Goal: Information Seeking & Learning: Check status

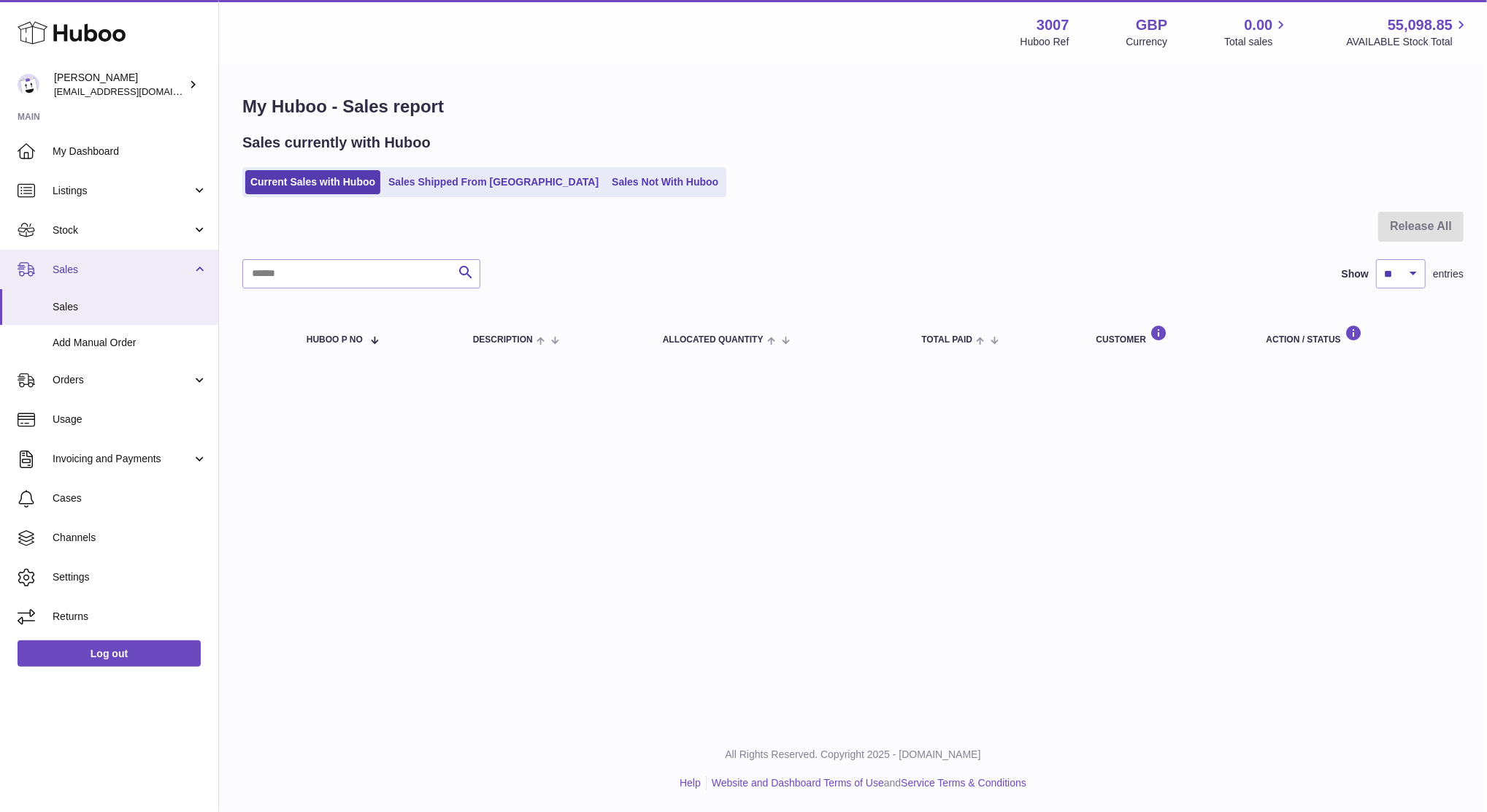
click at [74, 263] on span "Sales" at bounding box center [123, 270] width 140 height 14
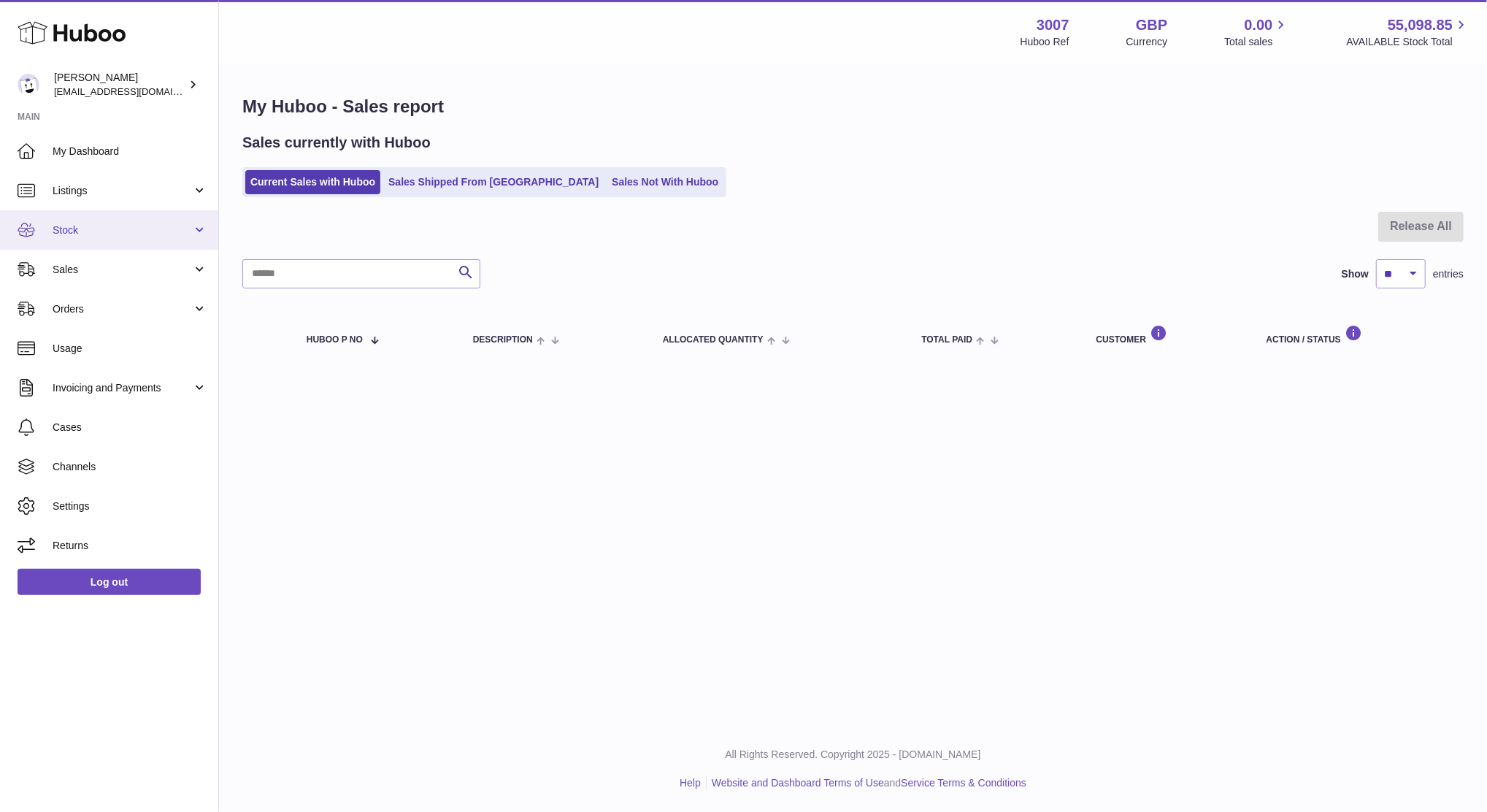
click at [69, 223] on span "Stock" at bounding box center [123, 230] width 140 height 14
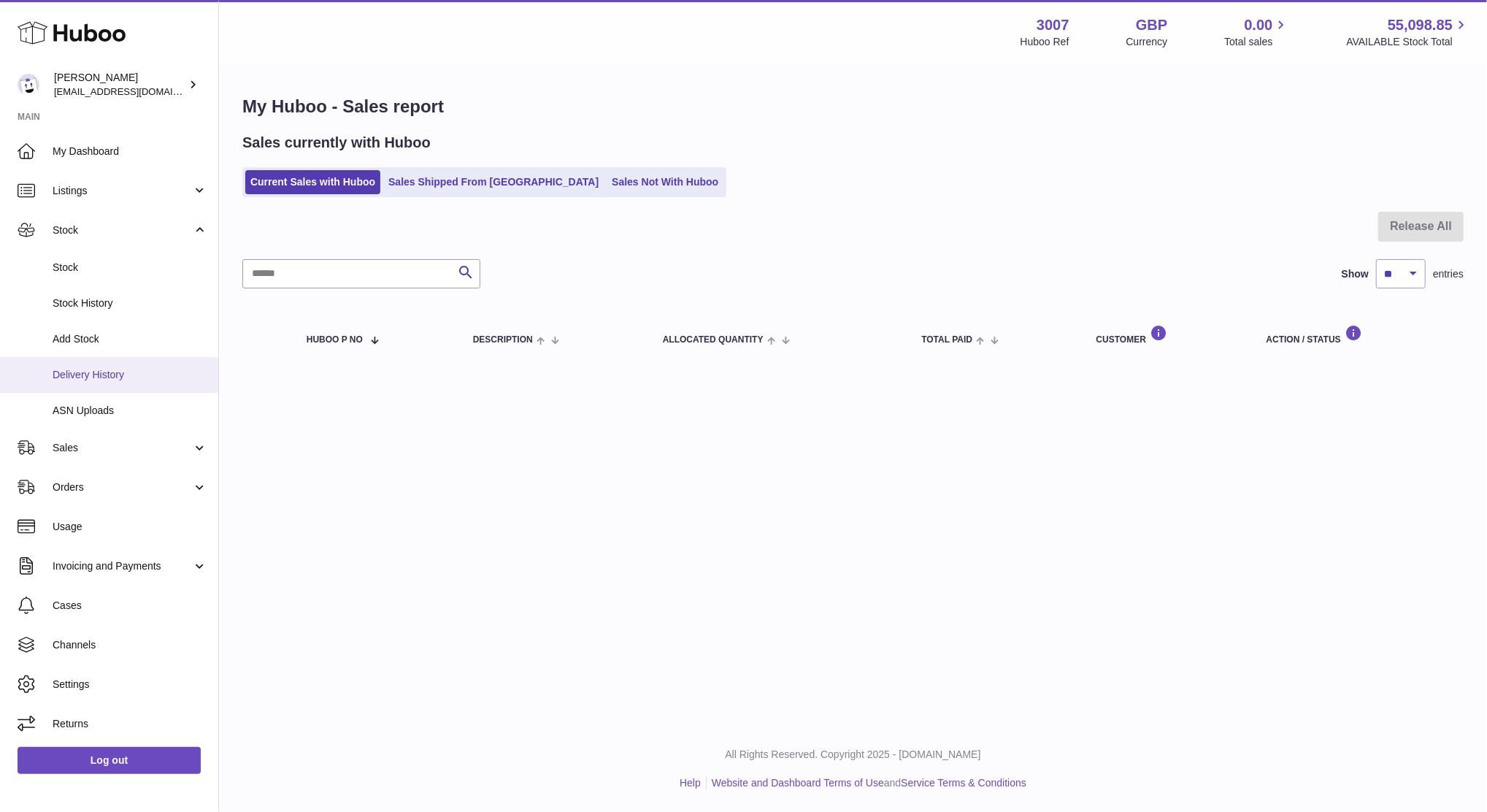
click at [84, 374] on span "Delivery History" at bounding box center [130, 374] width 155 height 14
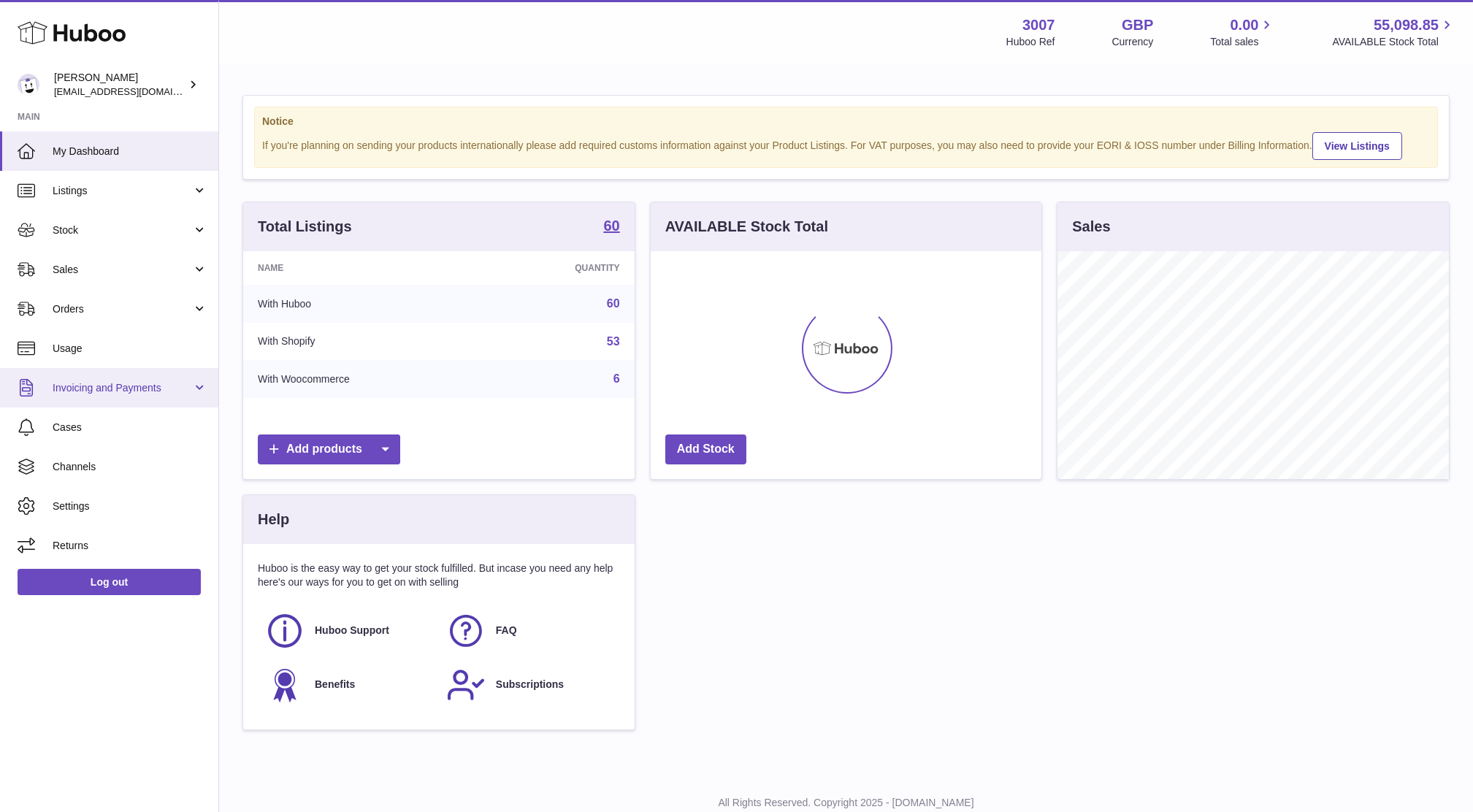
scroll to position [227, 391]
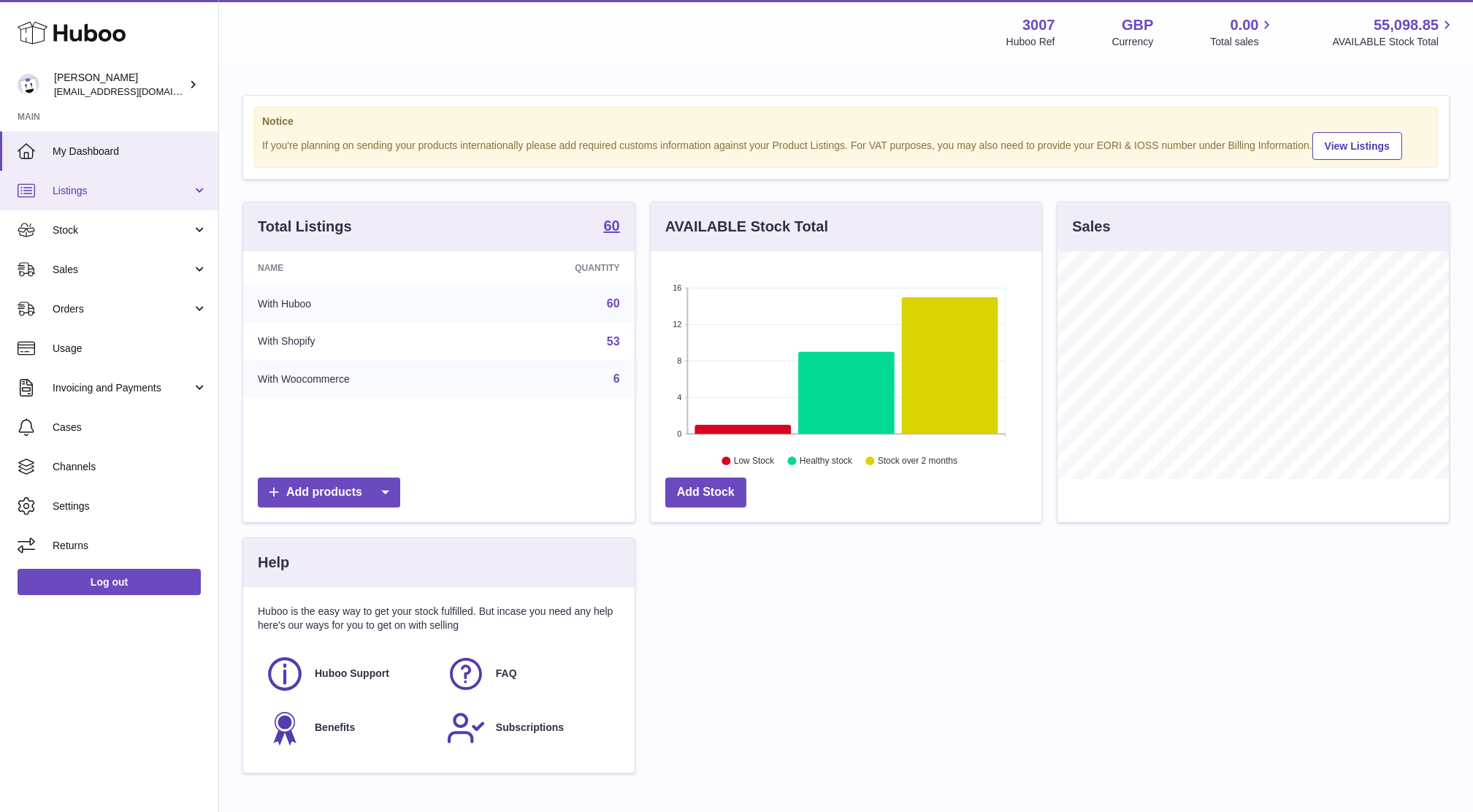
click at [84, 200] on link "Listings" at bounding box center [109, 190] width 219 height 40
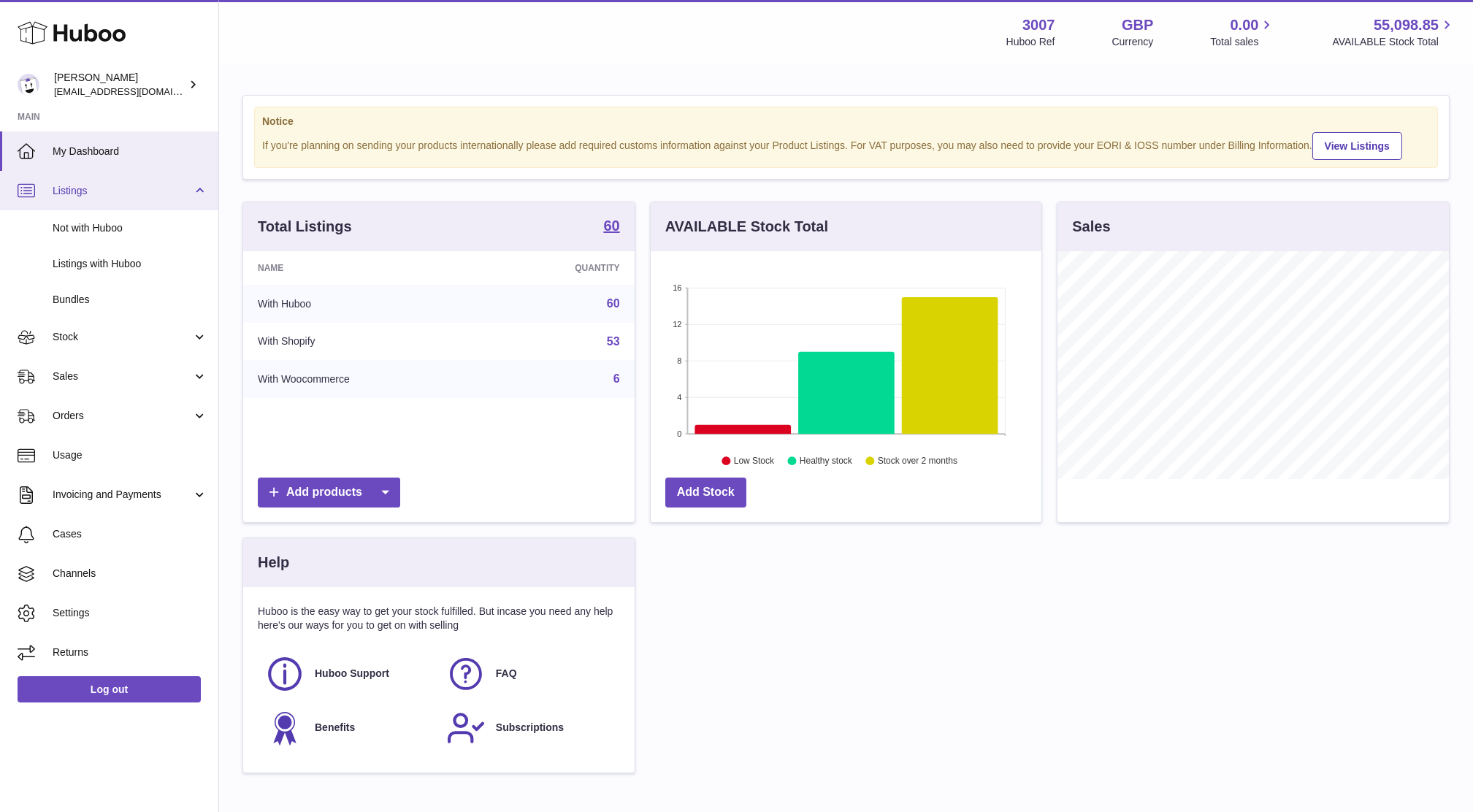
click at [84, 200] on link "Listings" at bounding box center [109, 190] width 219 height 40
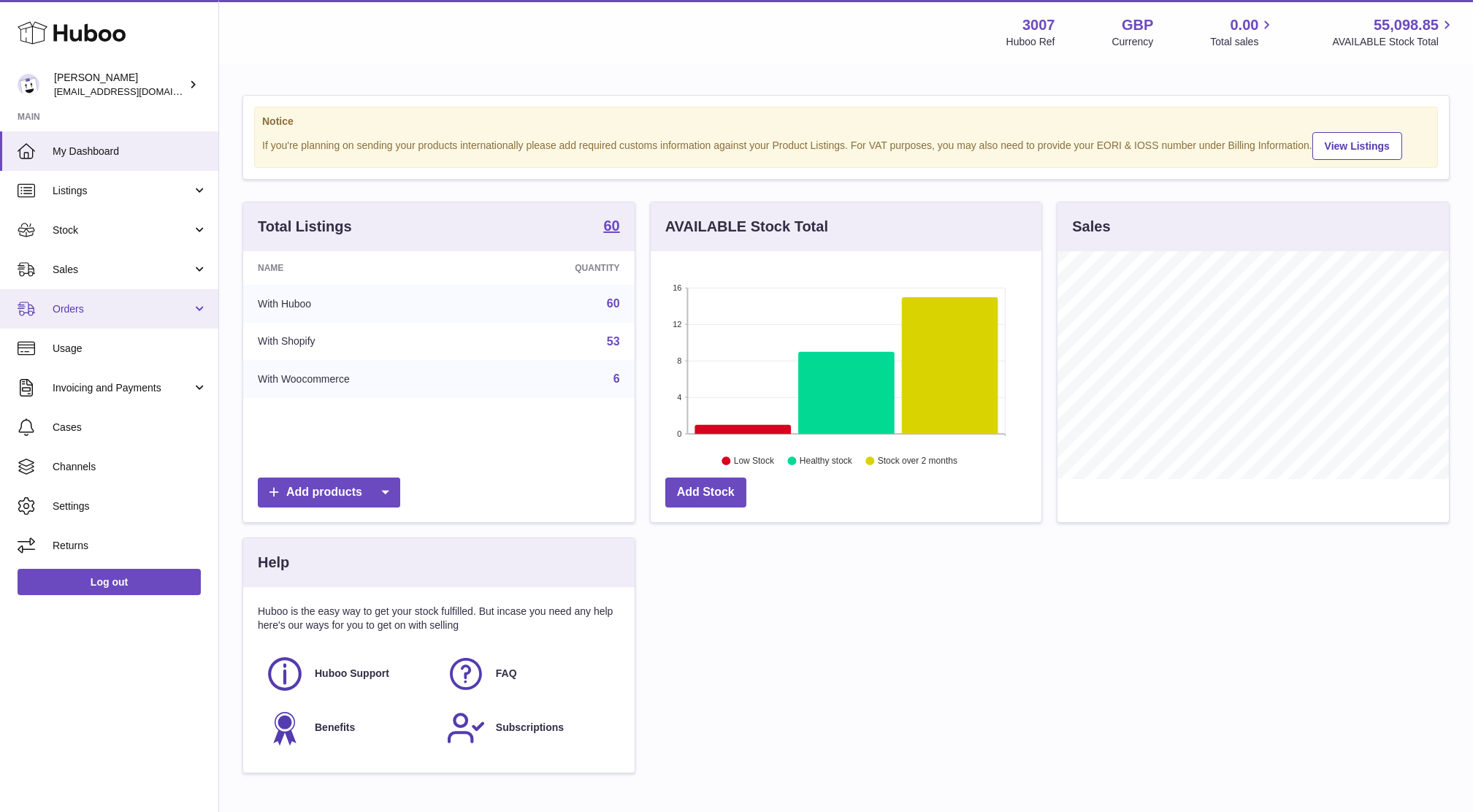
click at [117, 307] on span "Orders" at bounding box center [123, 309] width 140 height 14
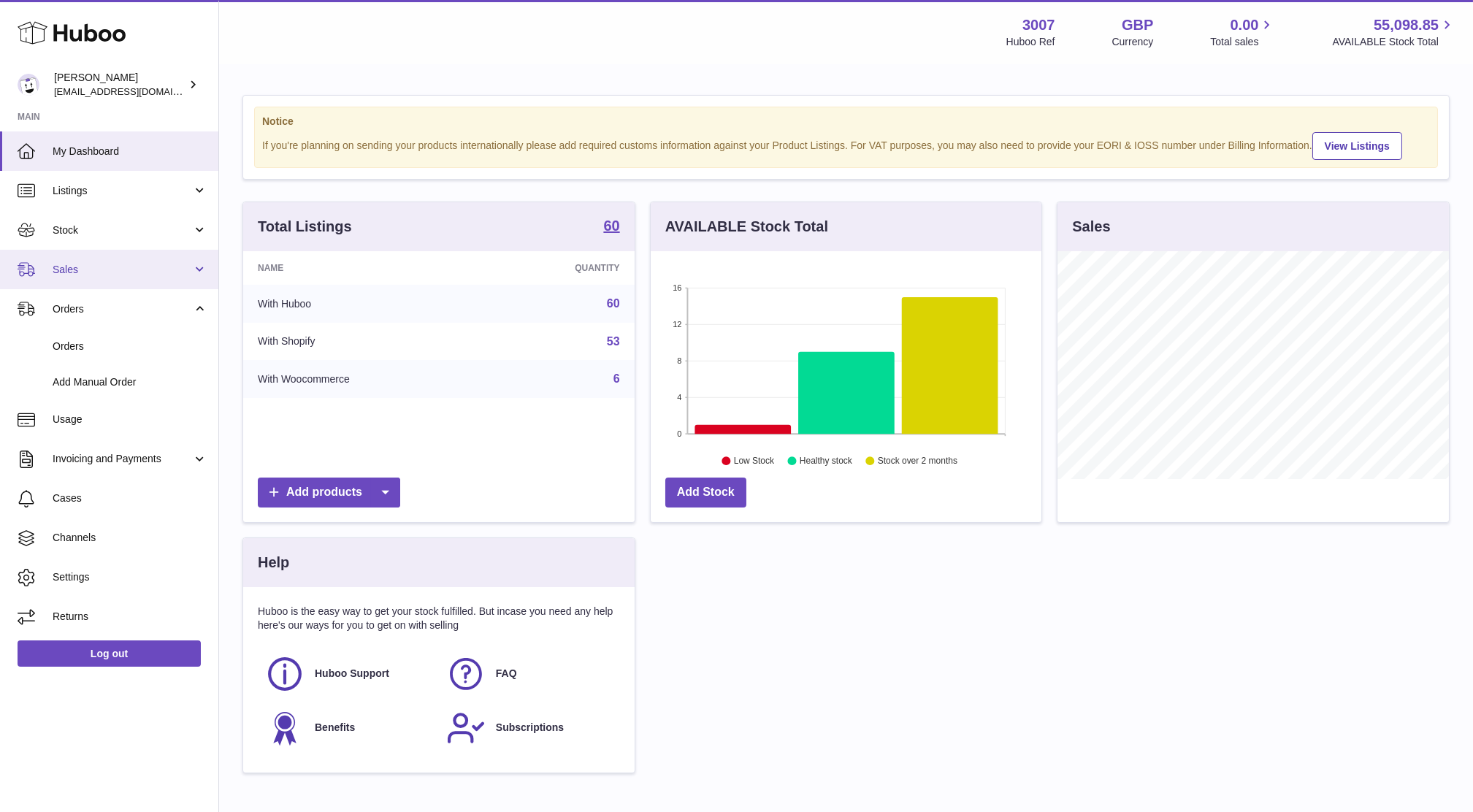
click at [73, 279] on link "Sales" at bounding box center [109, 269] width 219 height 40
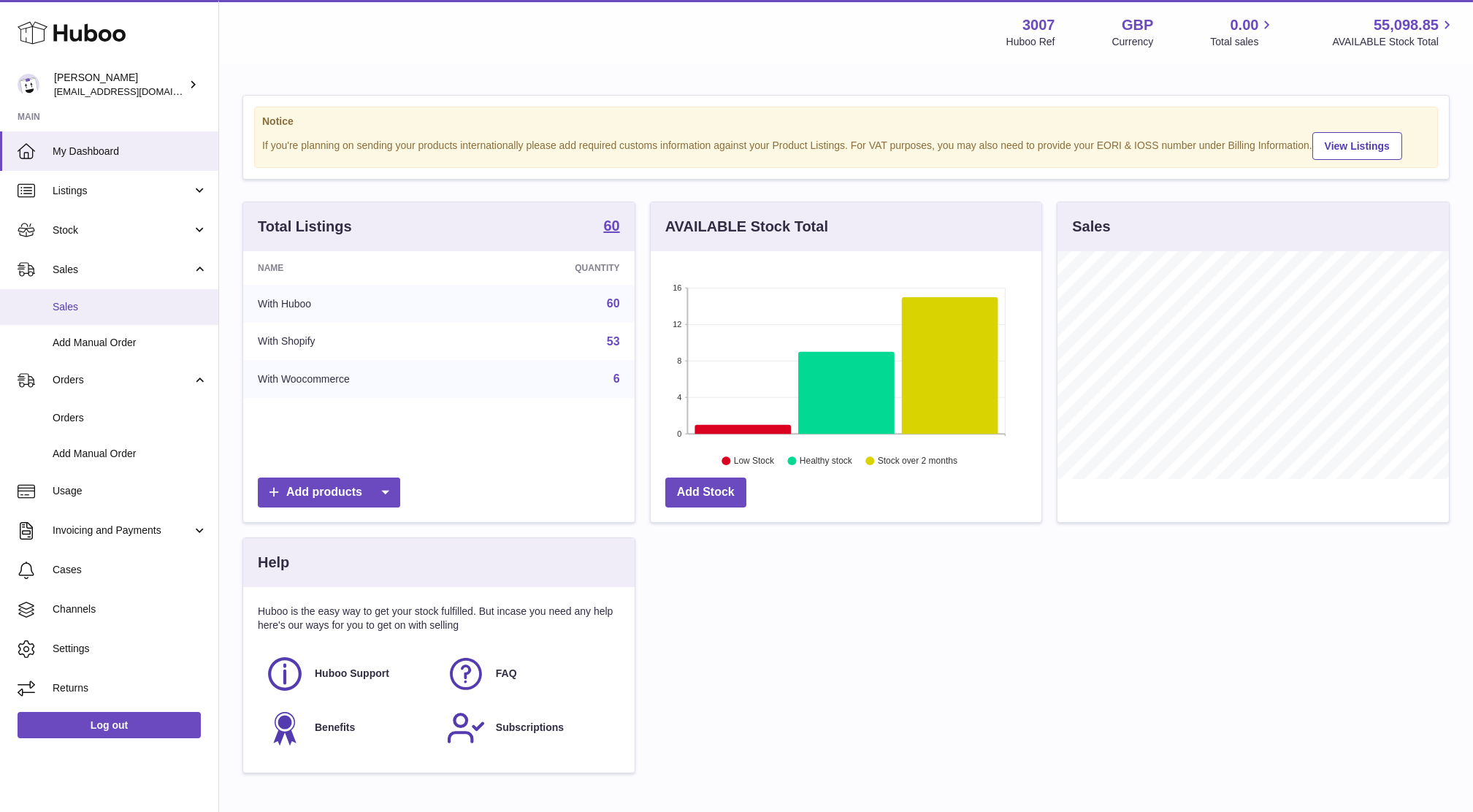
click at [89, 313] on span "Sales" at bounding box center [130, 306] width 155 height 14
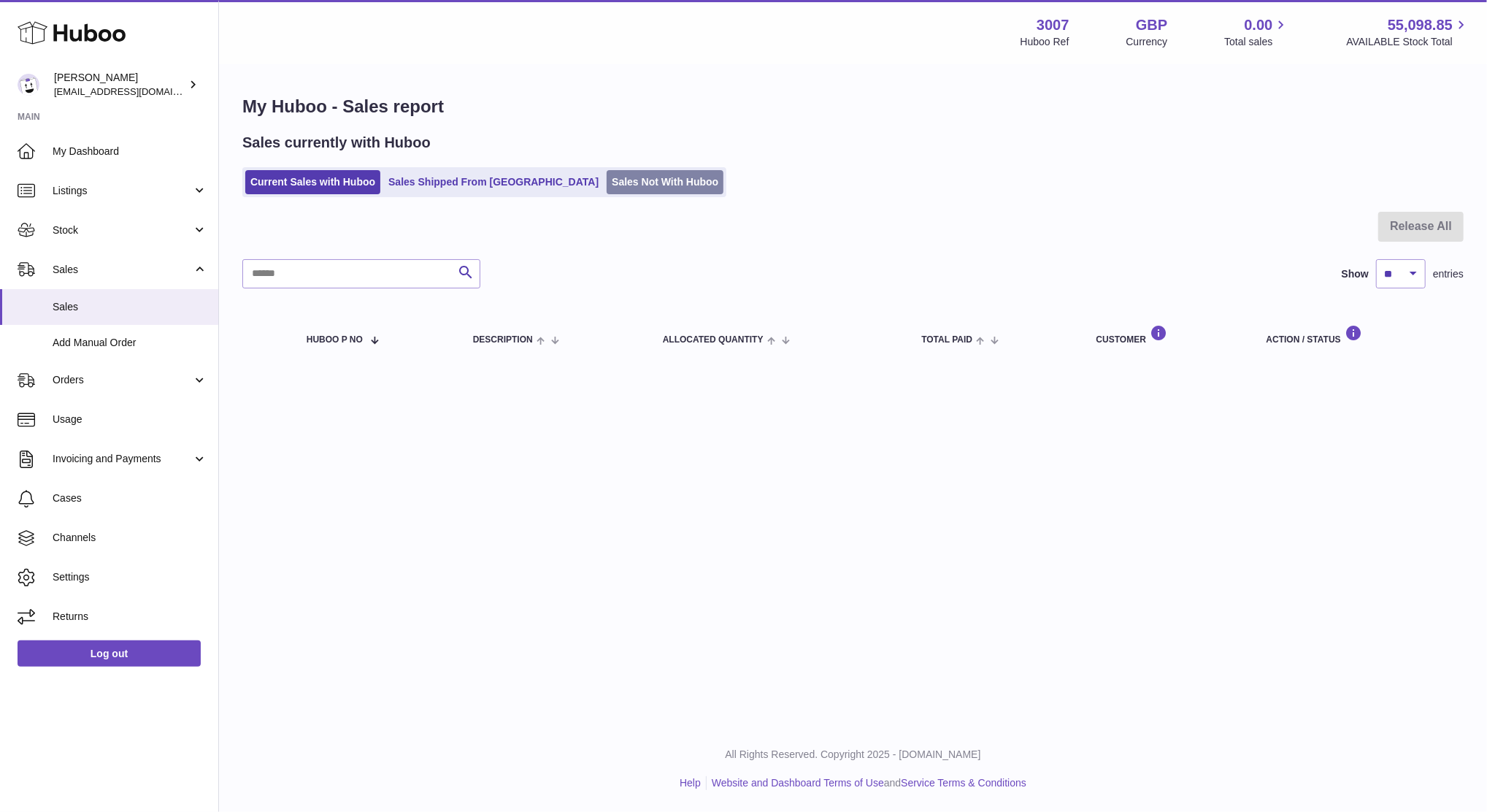
click at [607, 183] on link "Sales Not With Huboo" at bounding box center [665, 182] width 117 height 24
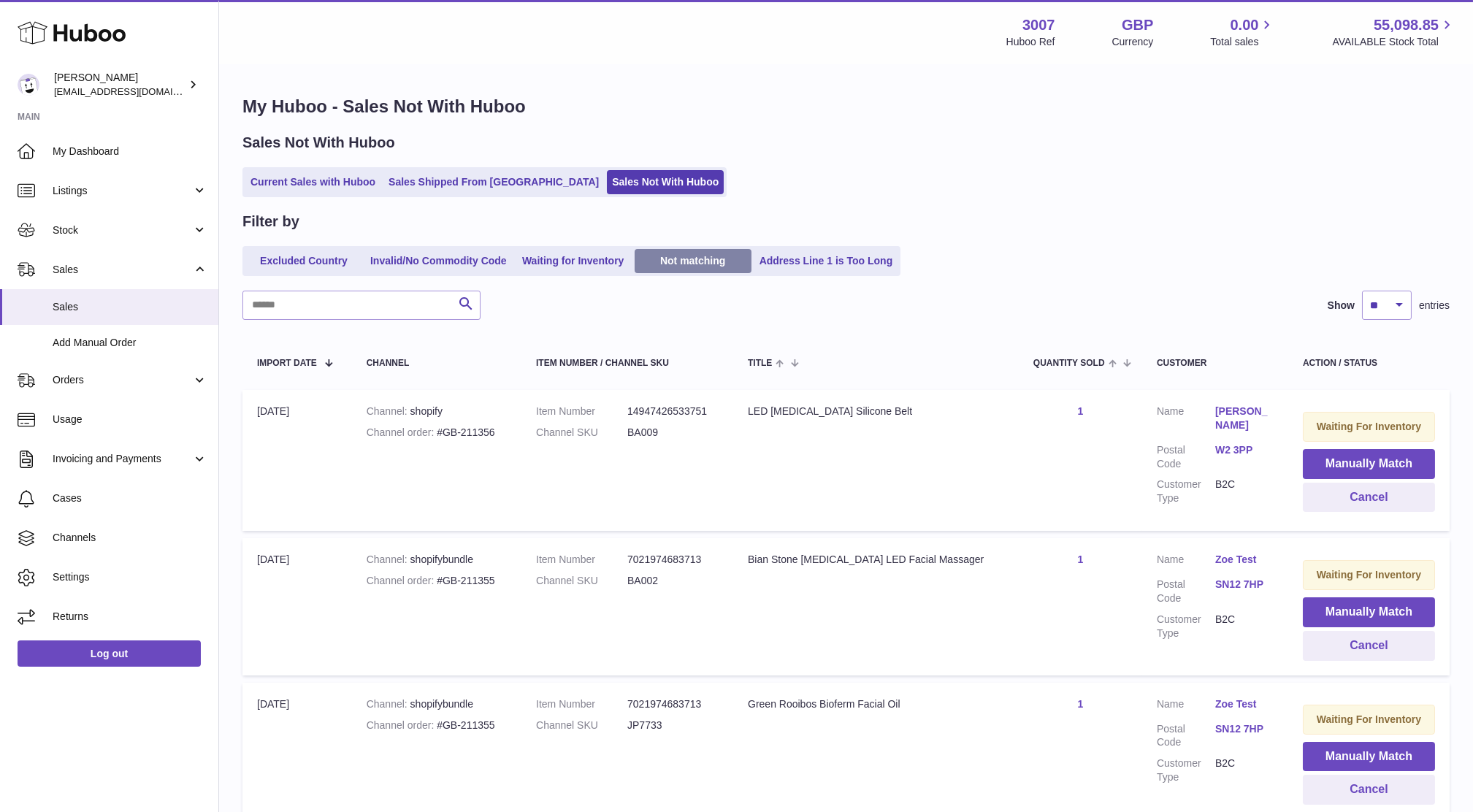
click at [668, 266] on link "Not matching" at bounding box center [693, 261] width 117 height 24
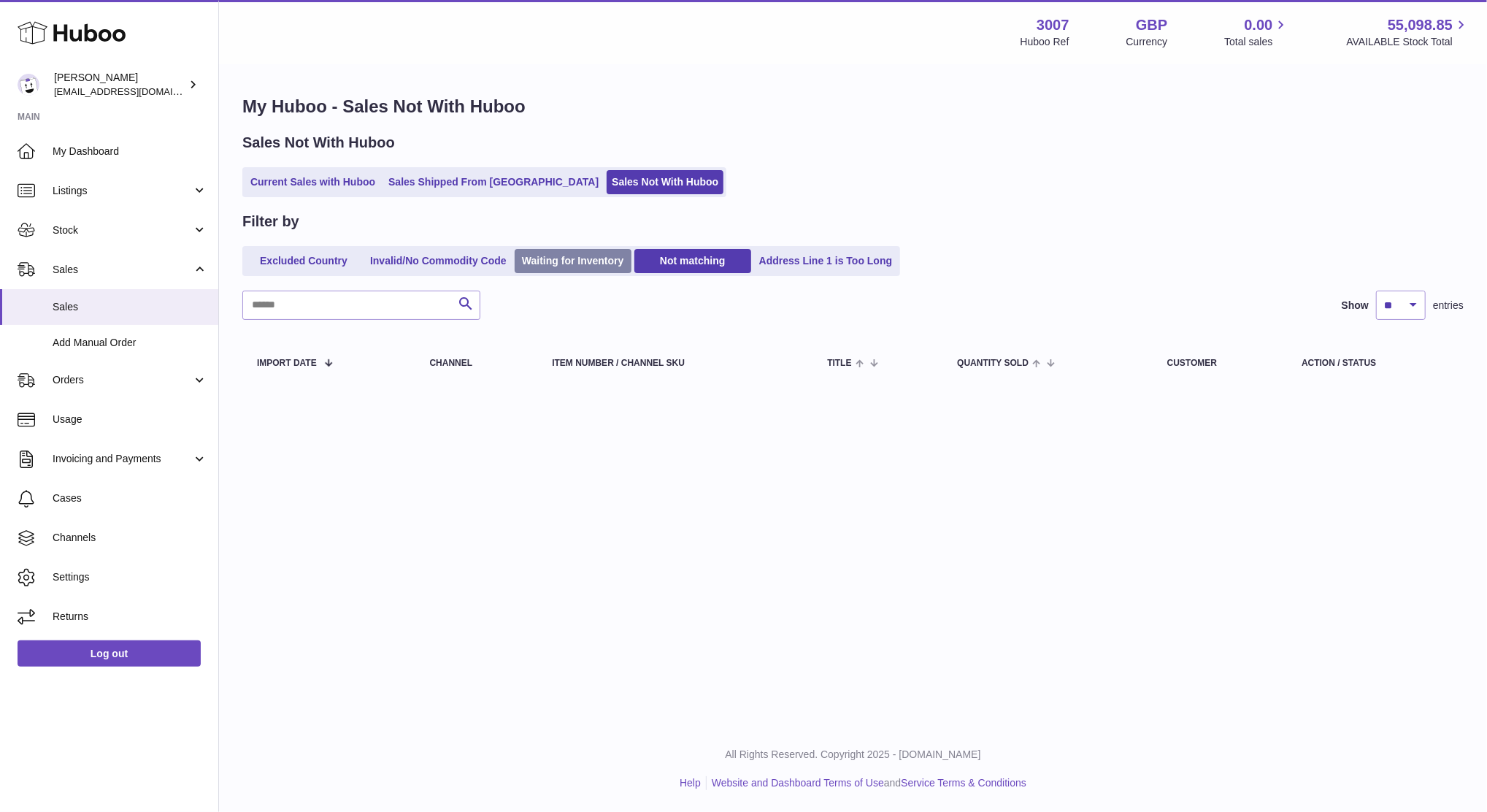
click at [551, 254] on link "Waiting for Inventory" at bounding box center [573, 261] width 117 height 24
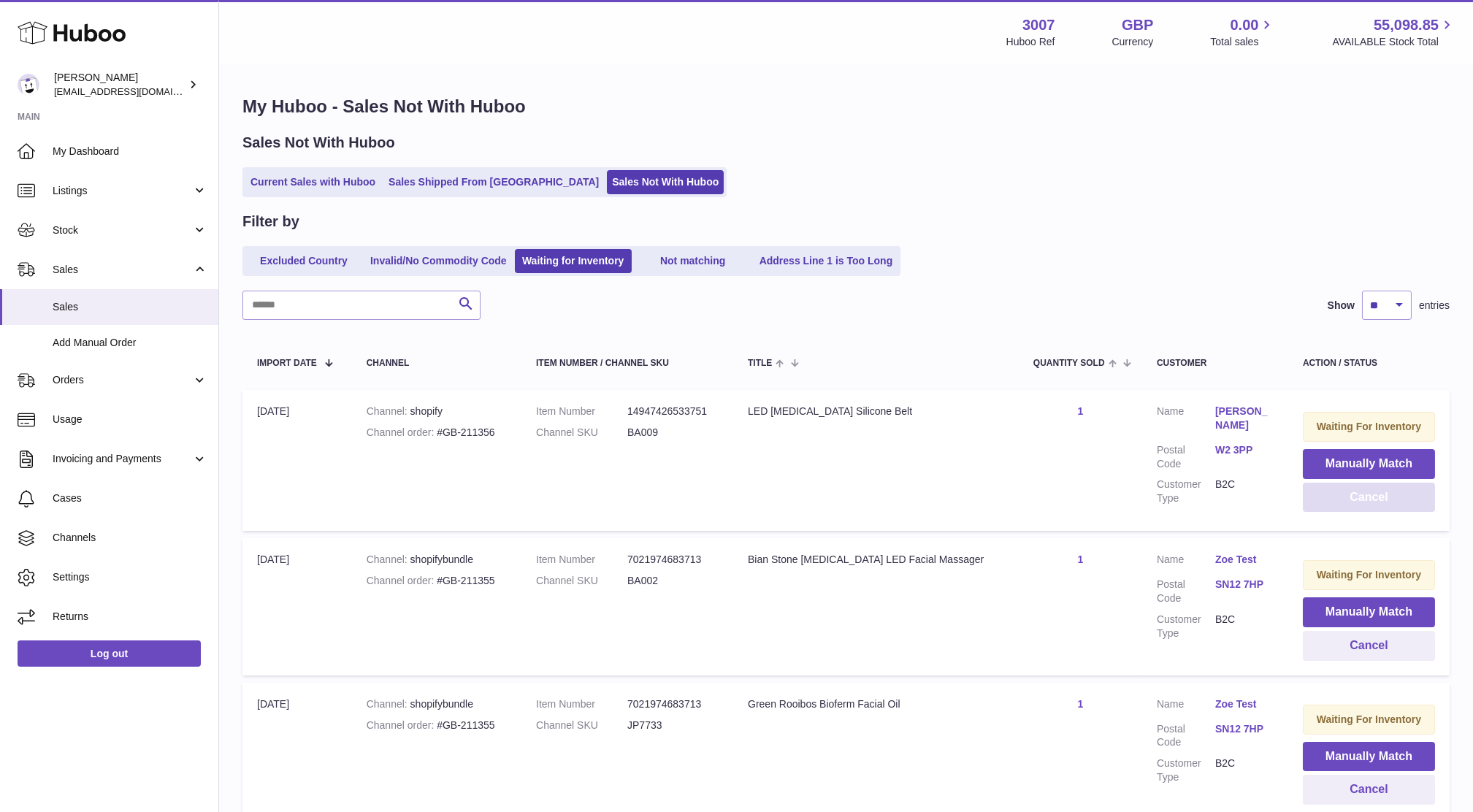
click at [1331, 503] on button "Cancel" at bounding box center [1369, 497] width 132 height 30
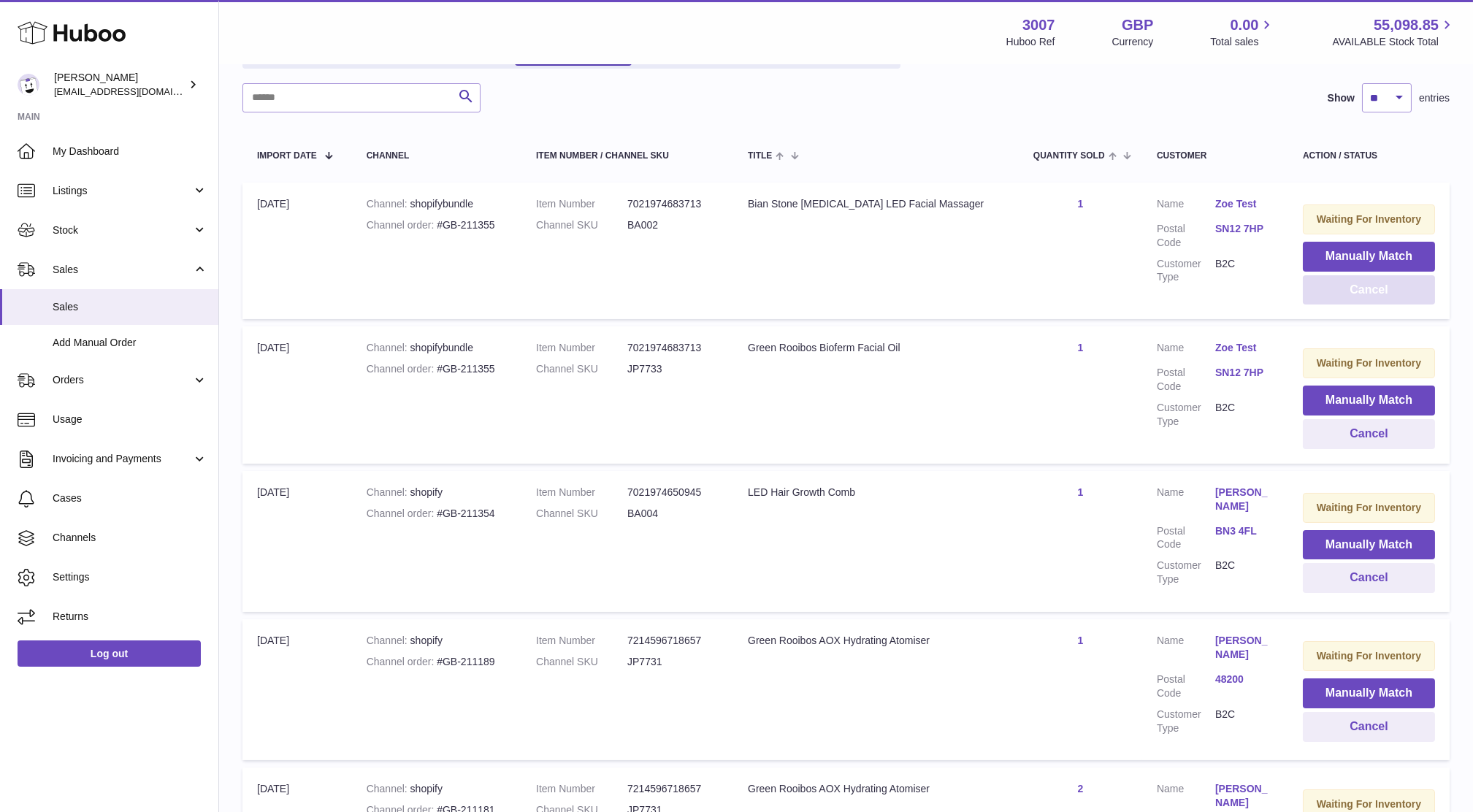
scroll to position [222, 0]
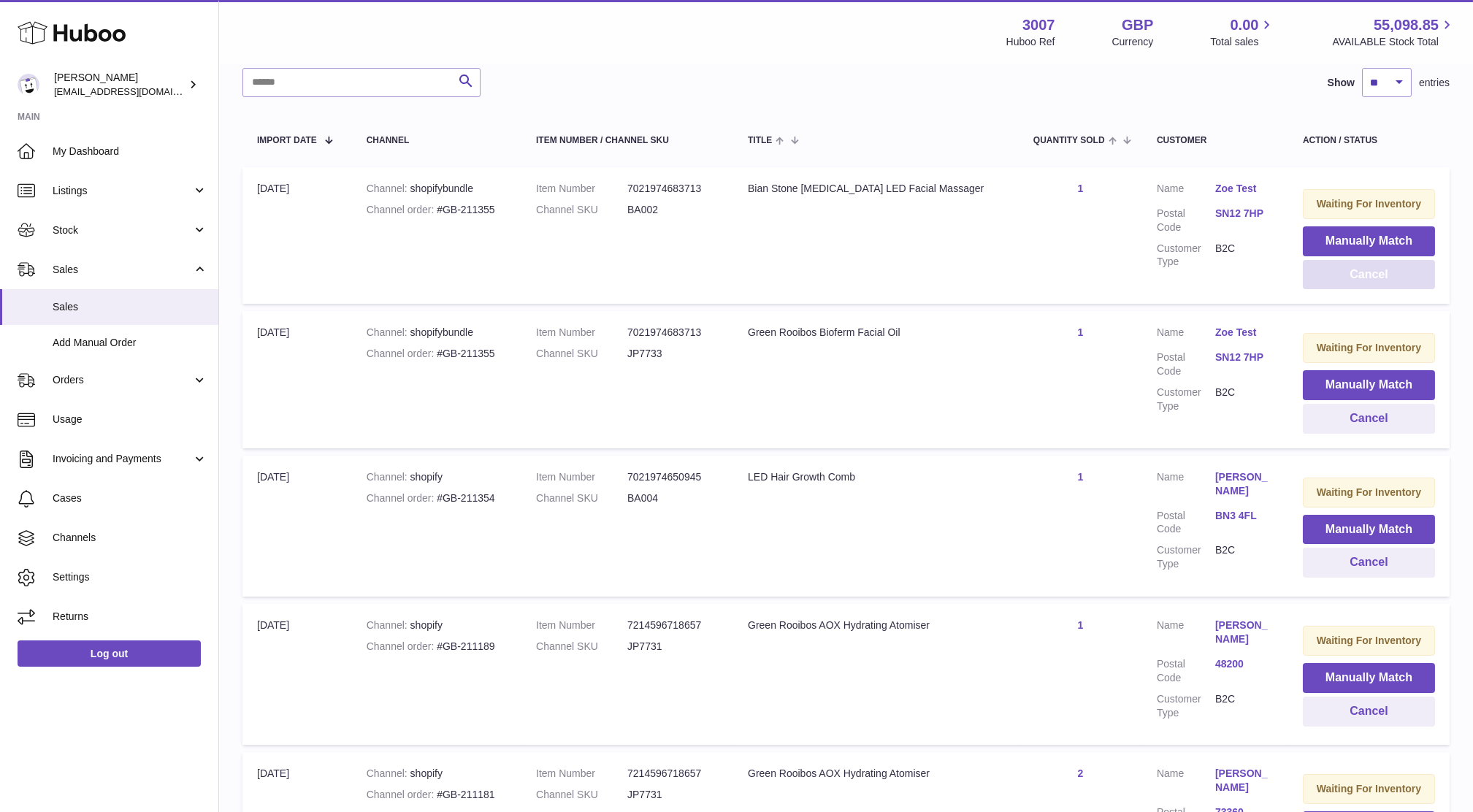
click at [1319, 287] on button "Cancel" at bounding box center [1369, 274] width 132 height 30
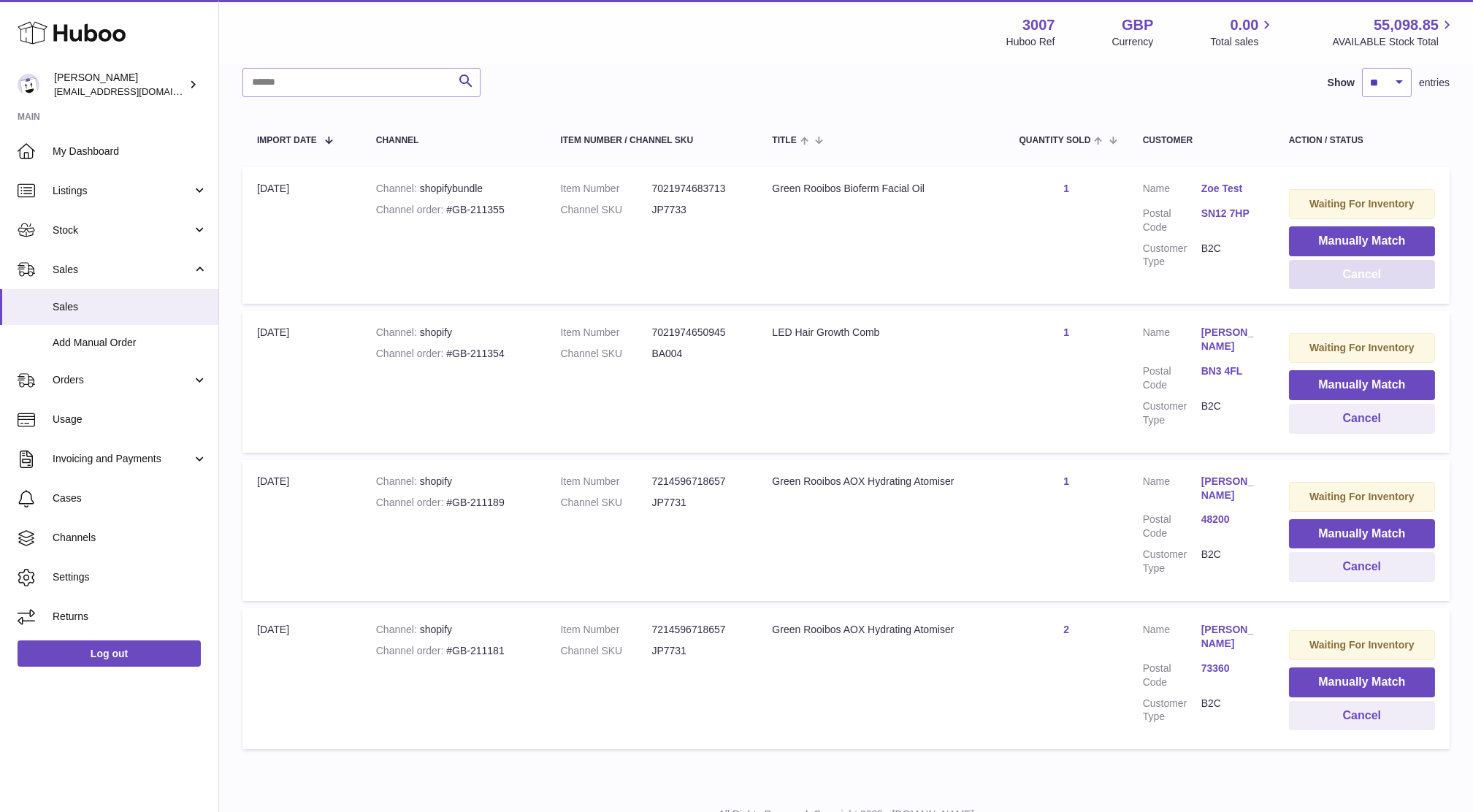
click at [1319, 287] on button "Cancel" at bounding box center [1363, 274] width 146 height 30
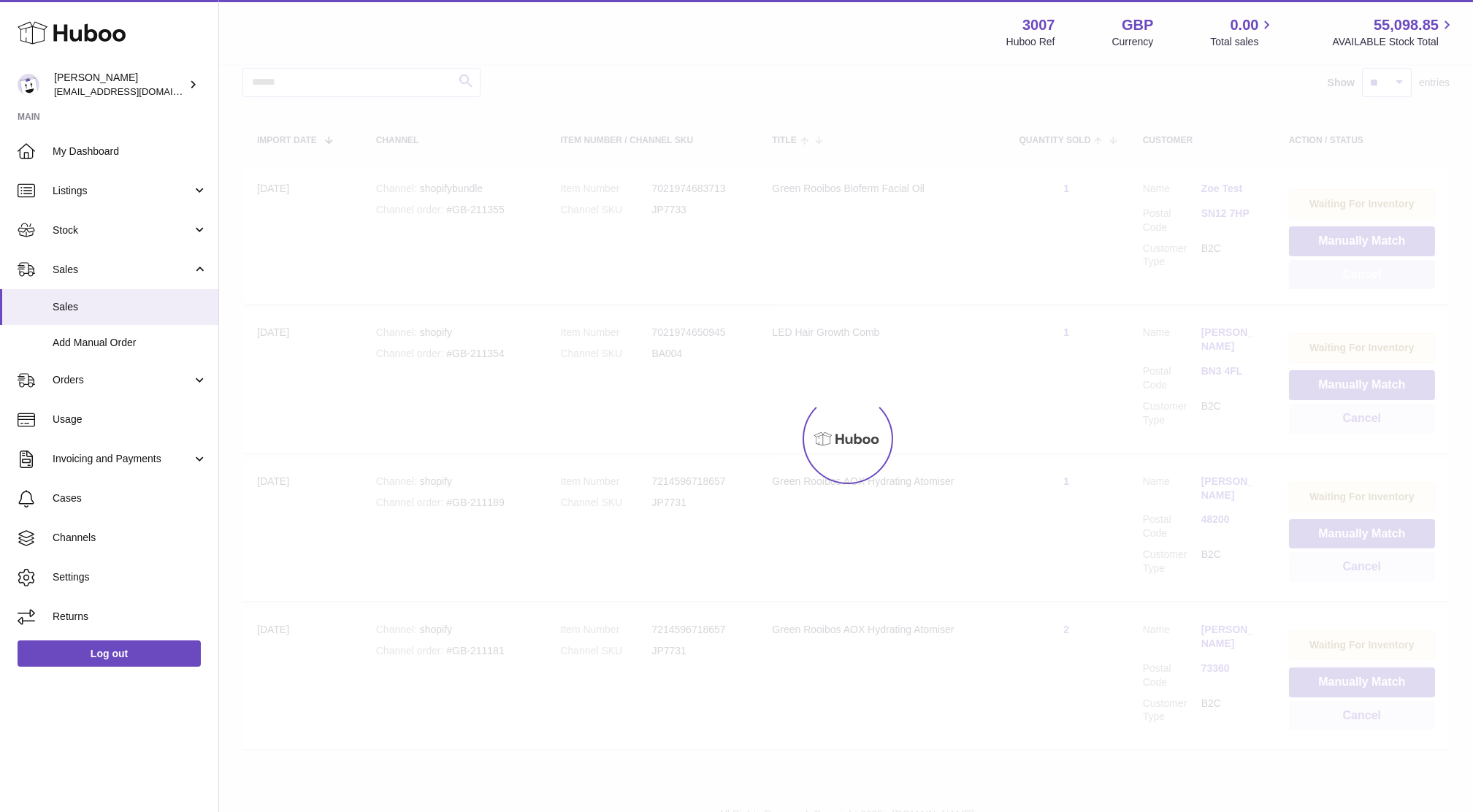
scroll to position [136, 0]
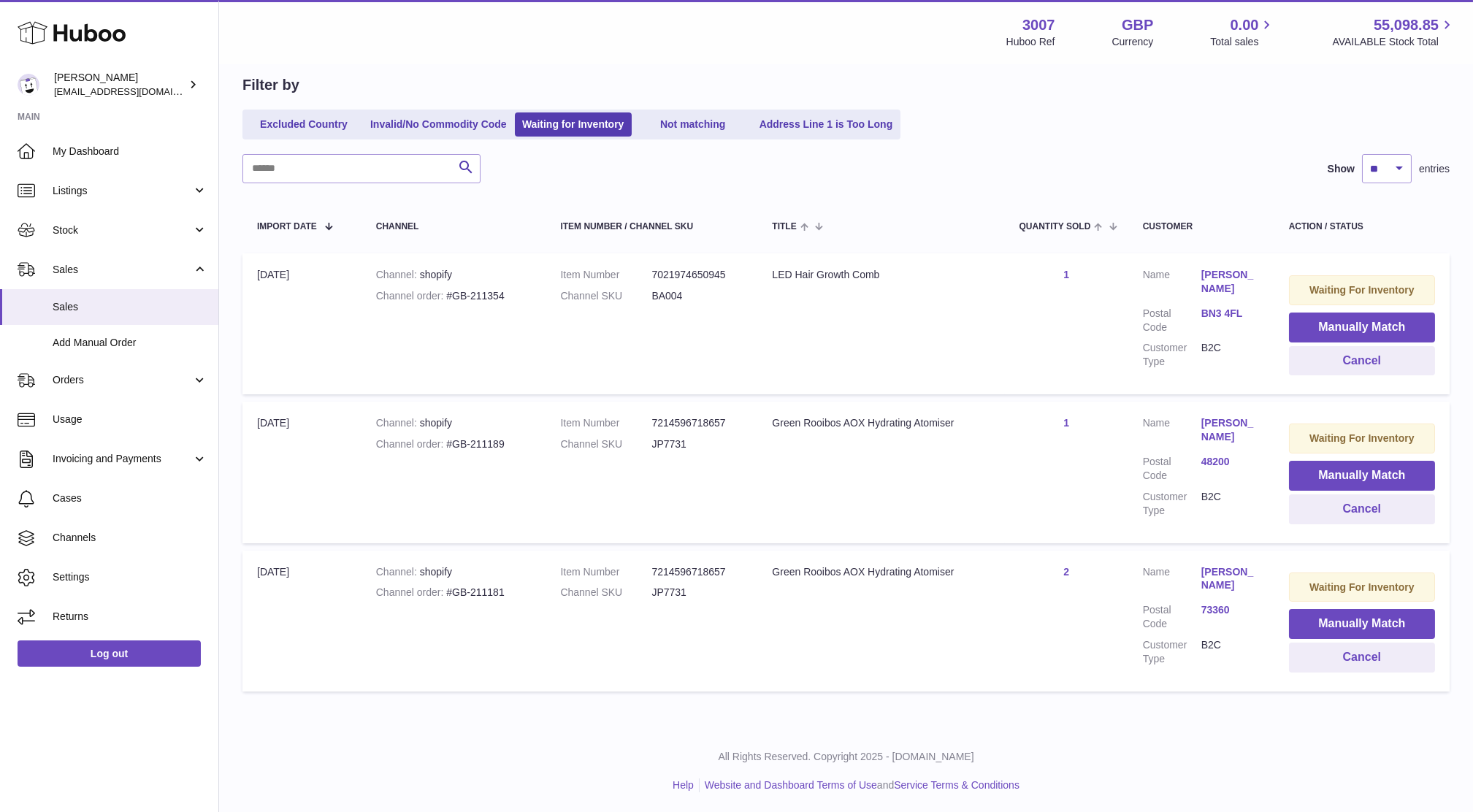
drag, startPoint x: 1319, startPoint y: 287, endPoint x: 1264, endPoint y: 206, distance: 97.9
click at [1264, 206] on table "Import date Channel Item Number / Channel SKU Title Quantity Sold Customer Acti…" at bounding box center [846, 448] width 1207 height 501
drag, startPoint x: 1264, startPoint y: 206, endPoint x: 1218, endPoint y: 212, distance: 46.4
click at [1218, 212] on th "Customer" at bounding box center [1202, 226] width 146 height 41
click at [1372, 362] on button "Cancel" at bounding box center [1363, 361] width 146 height 30
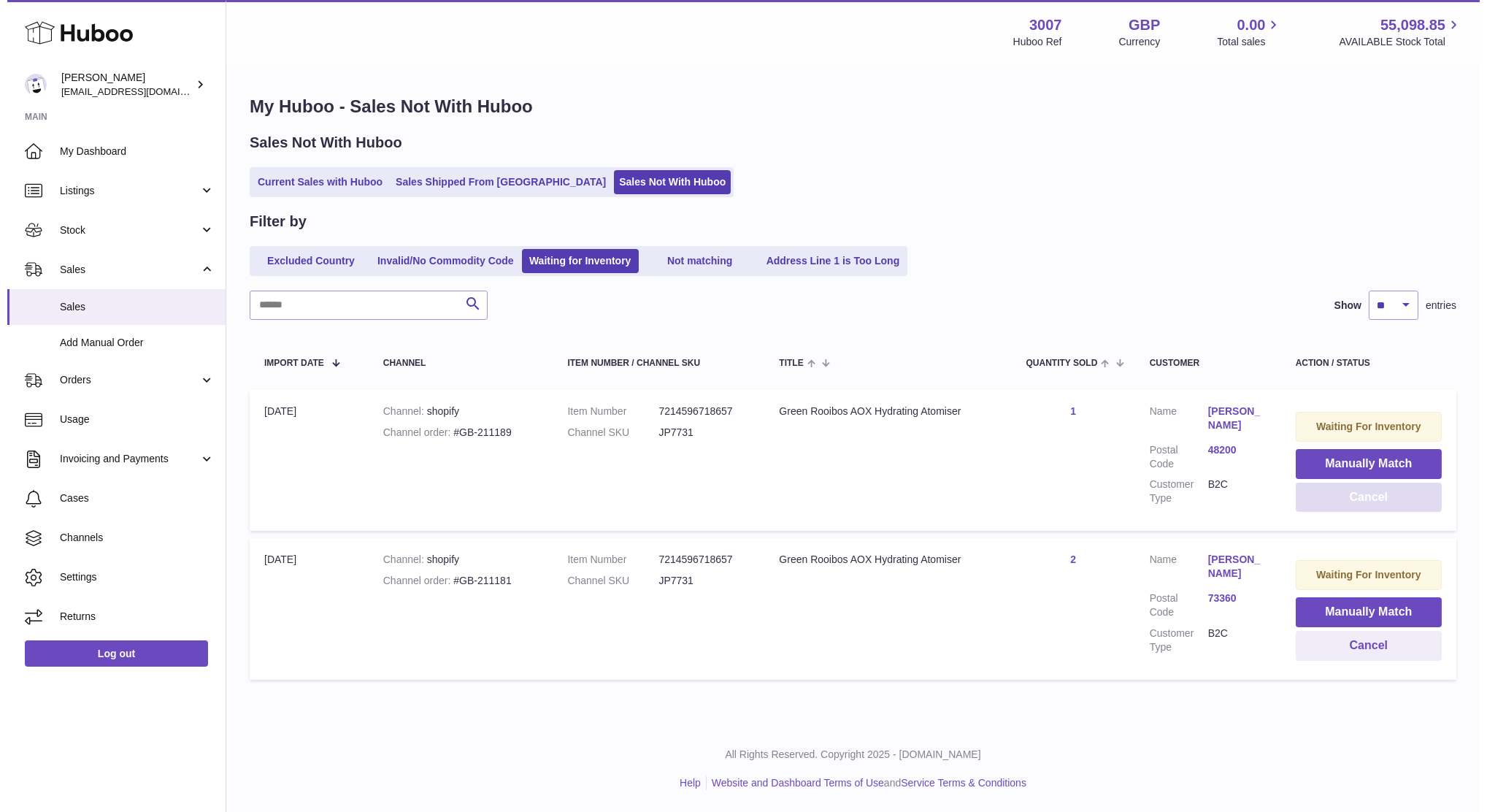
scroll to position [0, 0]
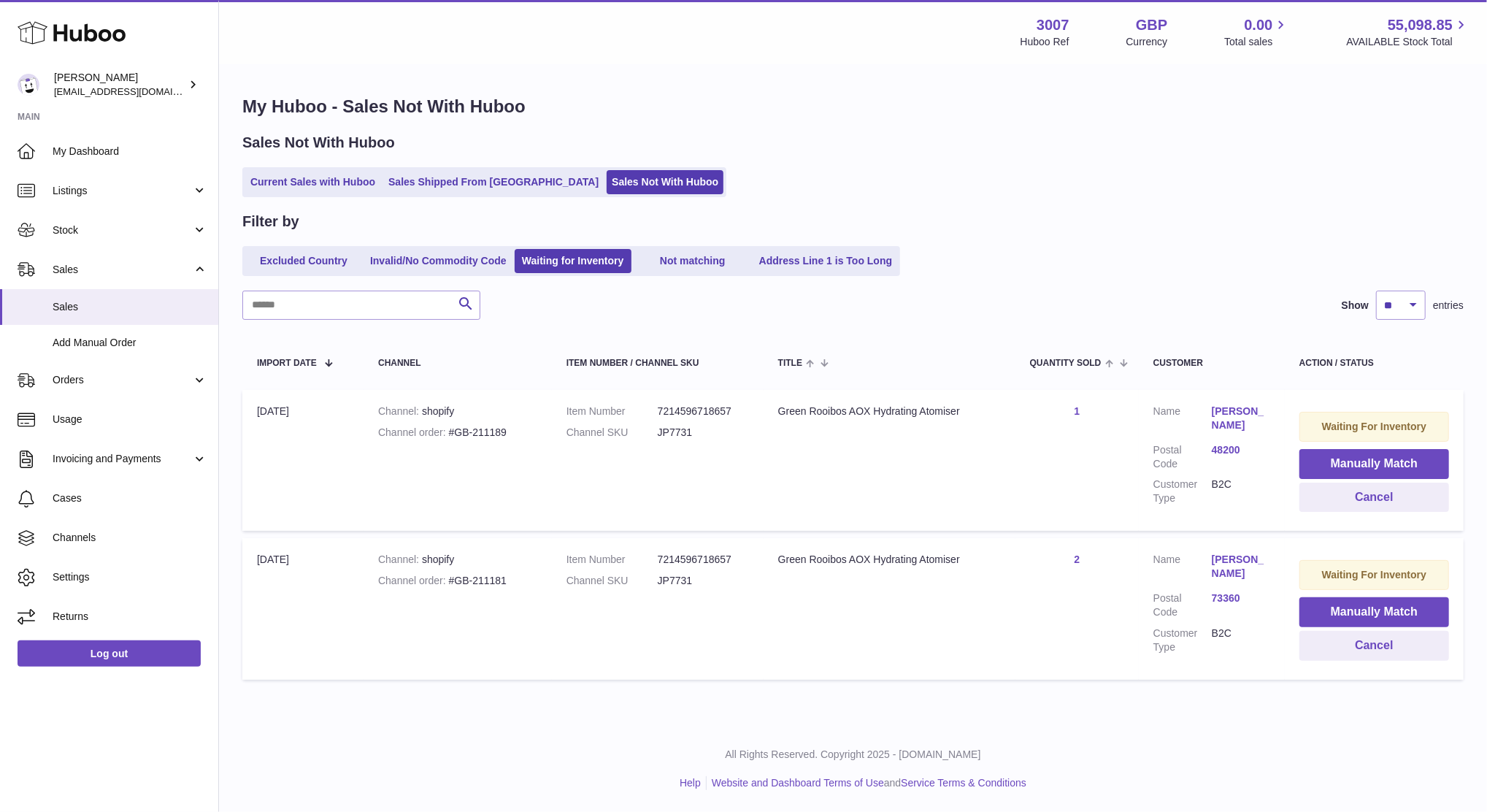
click at [942, 123] on div "My Huboo - Sales Not With Huboo Sales Not With Huboo Current Sales with Huboo S…" at bounding box center [853, 391] width 1268 height 650
click at [56, 240] on link "Stock" at bounding box center [109, 230] width 218 height 40
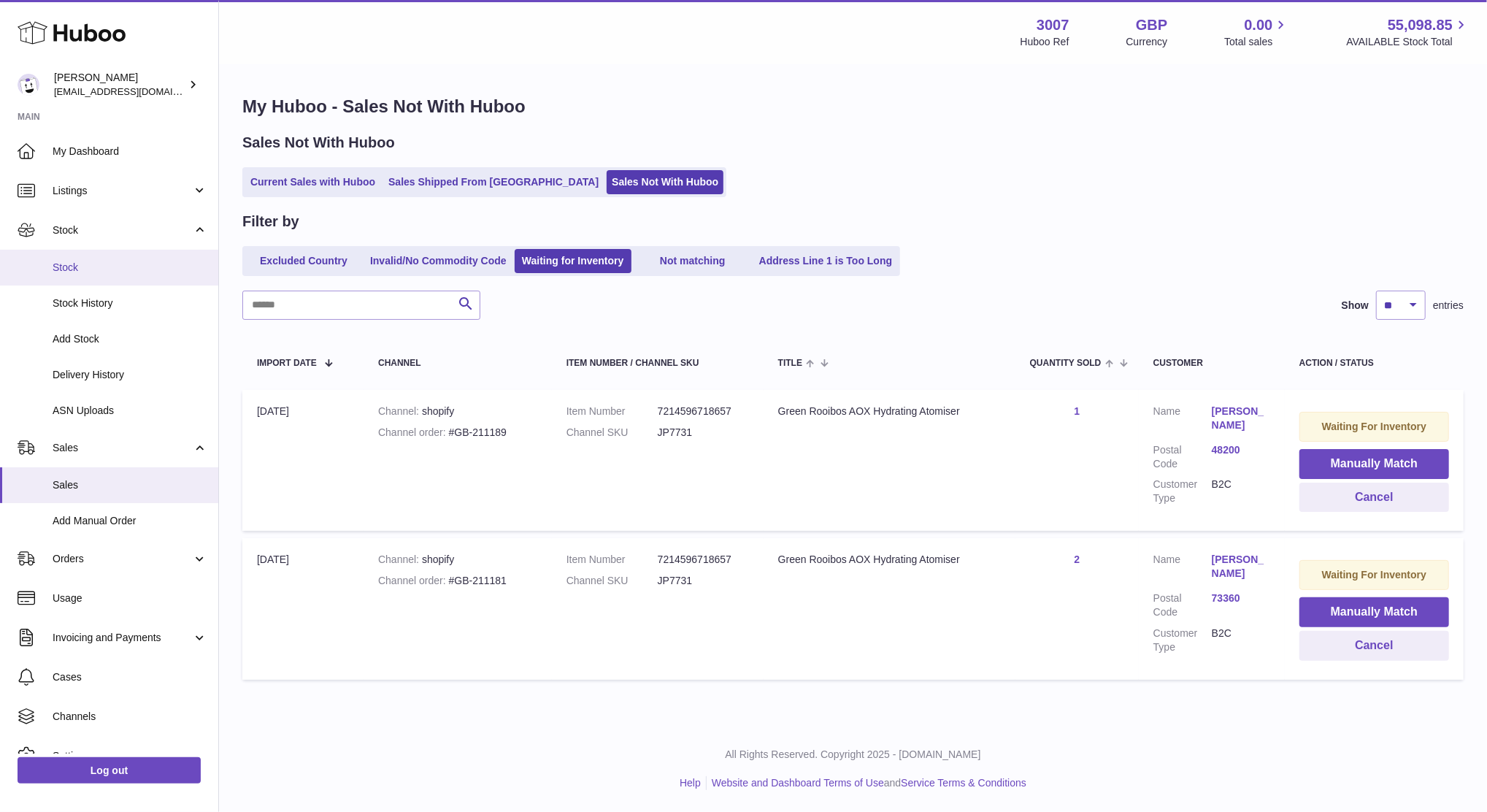
click at [64, 261] on span "Stock" at bounding box center [130, 267] width 155 height 14
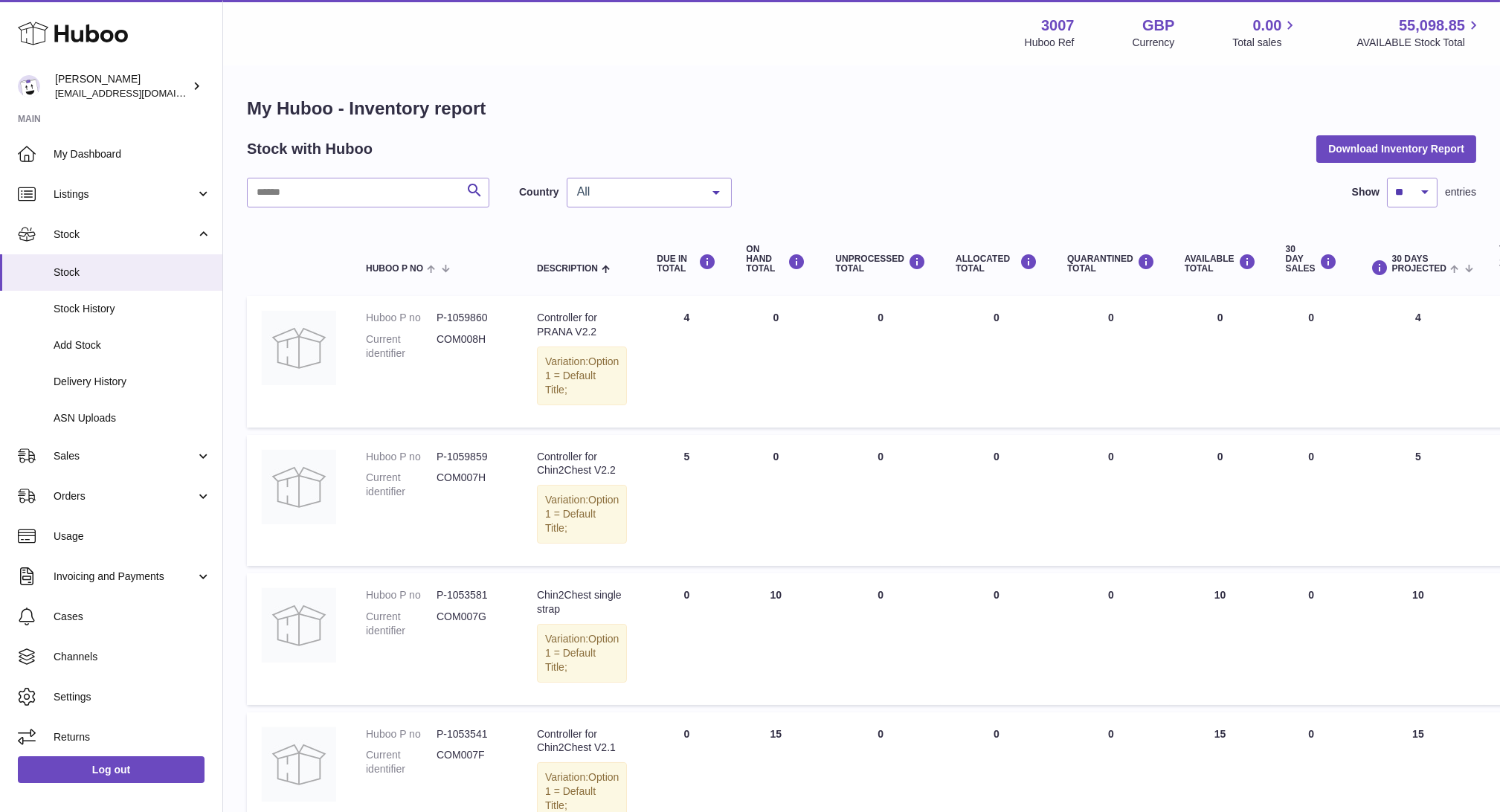
click at [624, 194] on span "All" at bounding box center [637, 192] width 128 height 15
drag, startPoint x: 636, startPoint y: 261, endPoint x: 640, endPoint y: 275, distance: 14.6
click at [640, 275] on ul "All GB NL No elements found. Consider changing the search query. List is empty." at bounding box center [649, 252] width 164 height 89
click at [640, 275] on span "NL" at bounding box center [649, 282] width 164 height 30
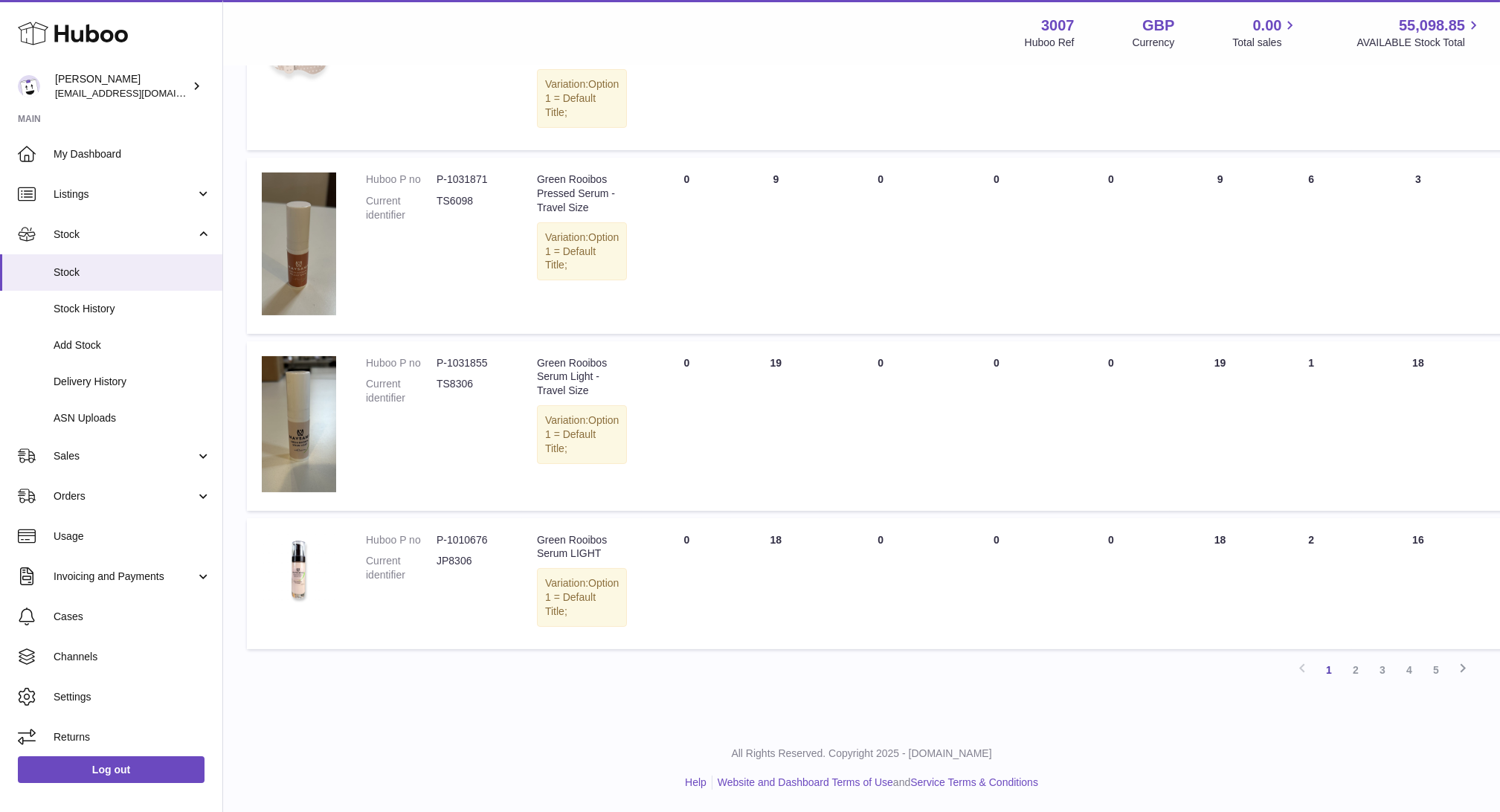
scroll to position [1288, 0]
click at [1359, 679] on link "2" at bounding box center [1356, 670] width 26 height 26
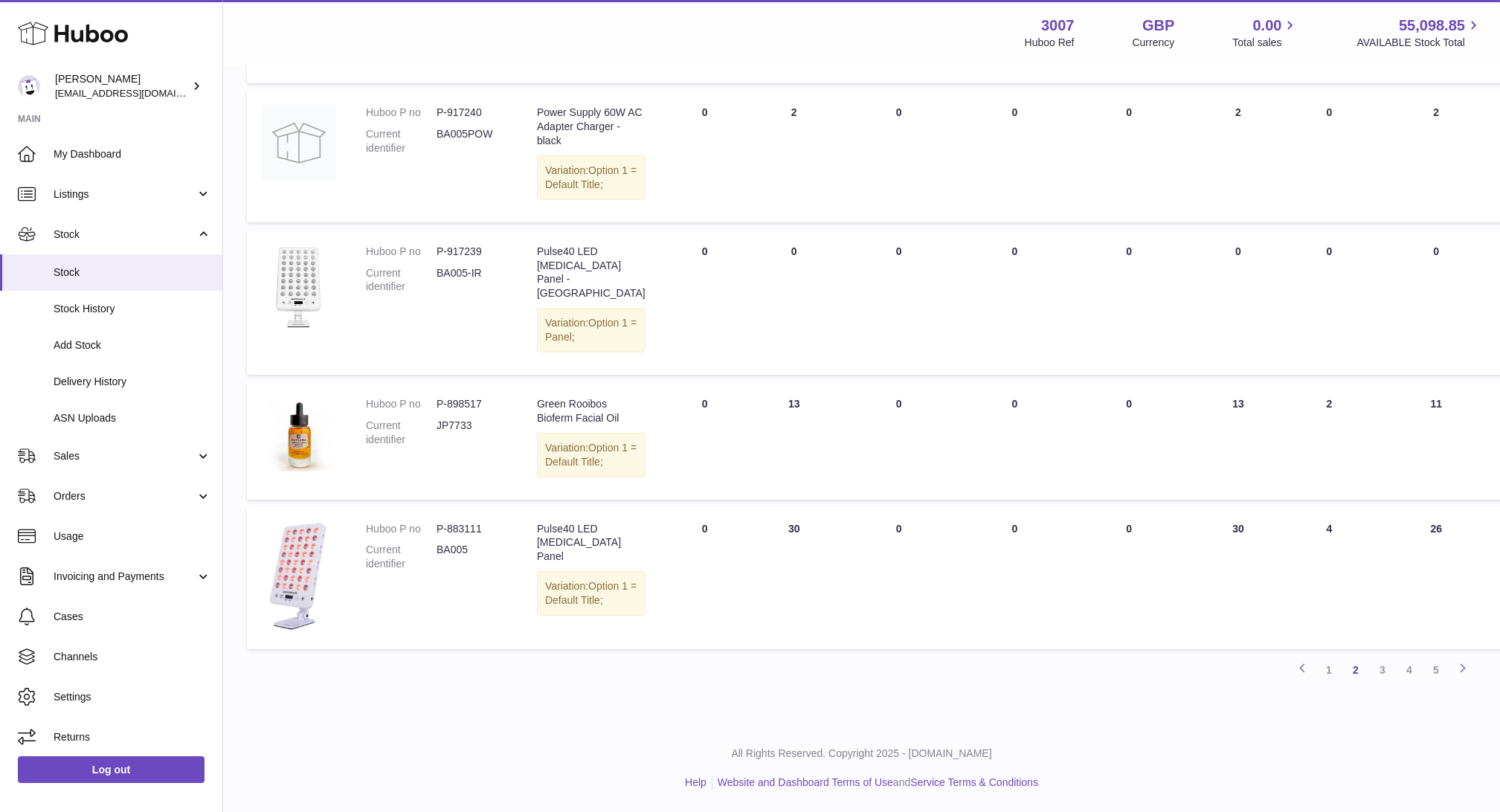
scroll to position [1304, 0]
click at [1383, 669] on link "3" at bounding box center [1383, 670] width 26 height 26
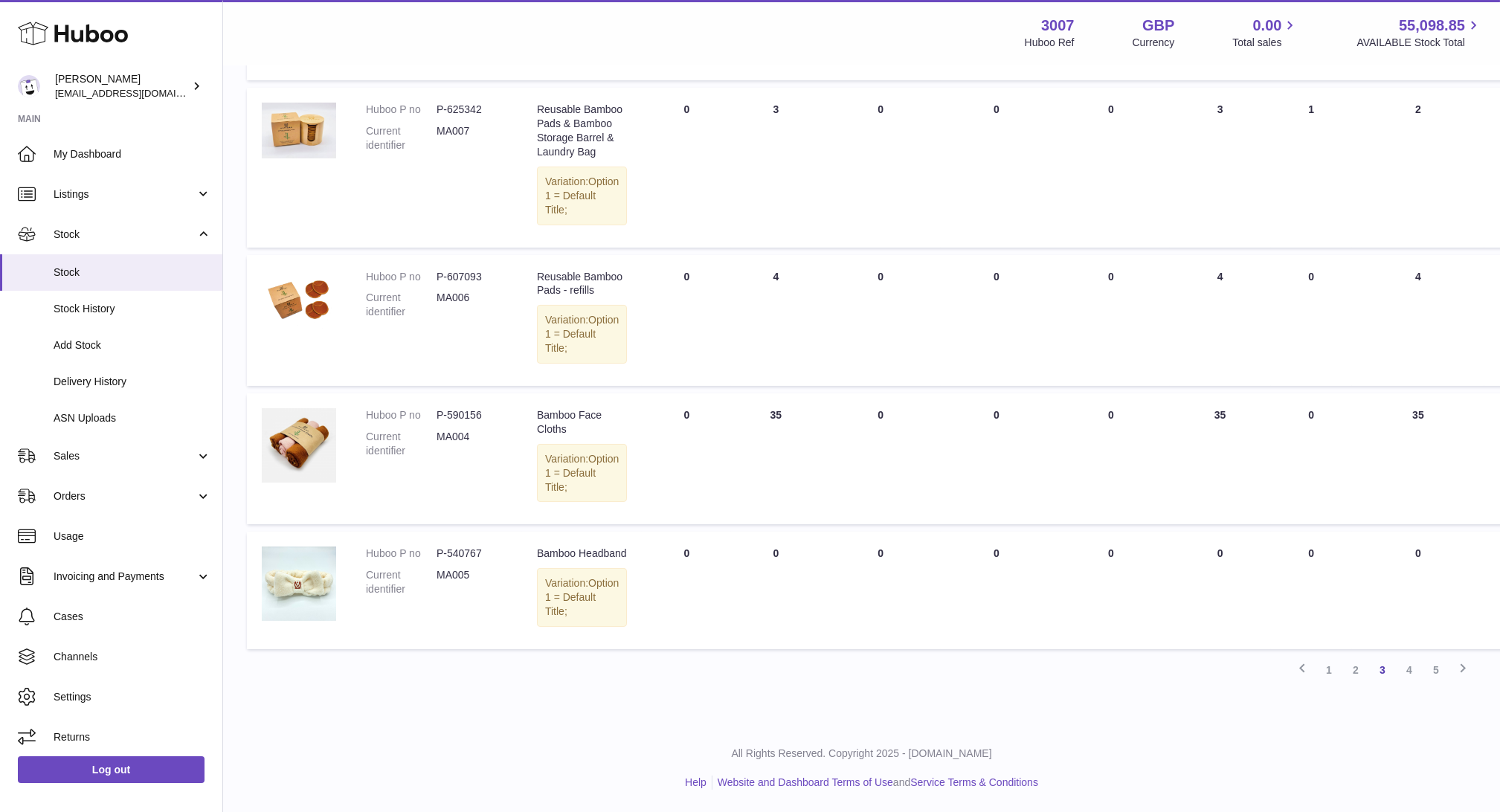
scroll to position [1317, 0]
click at [1410, 668] on link "4" at bounding box center [1409, 670] width 26 height 26
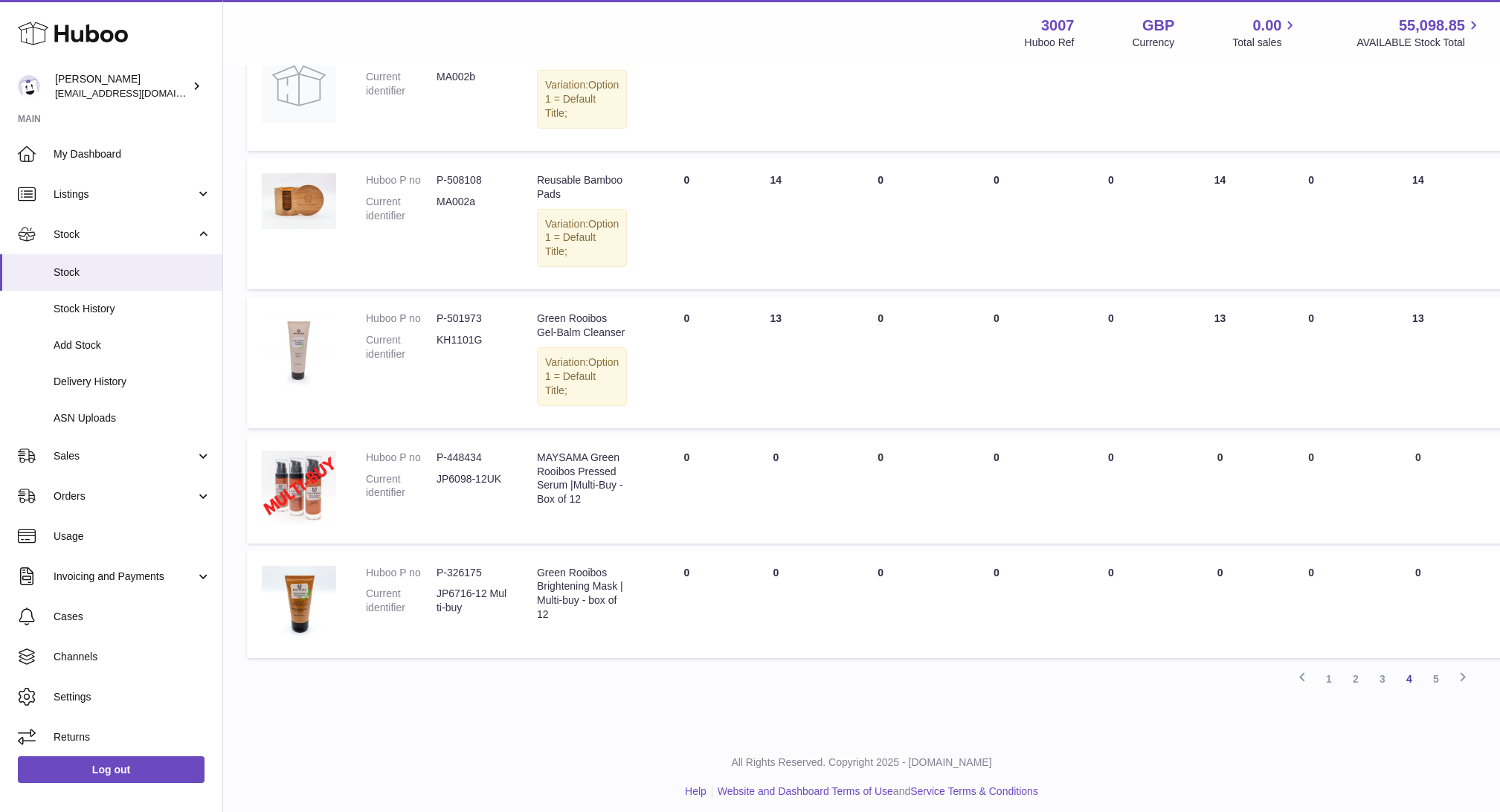
scroll to position [1256, 0]
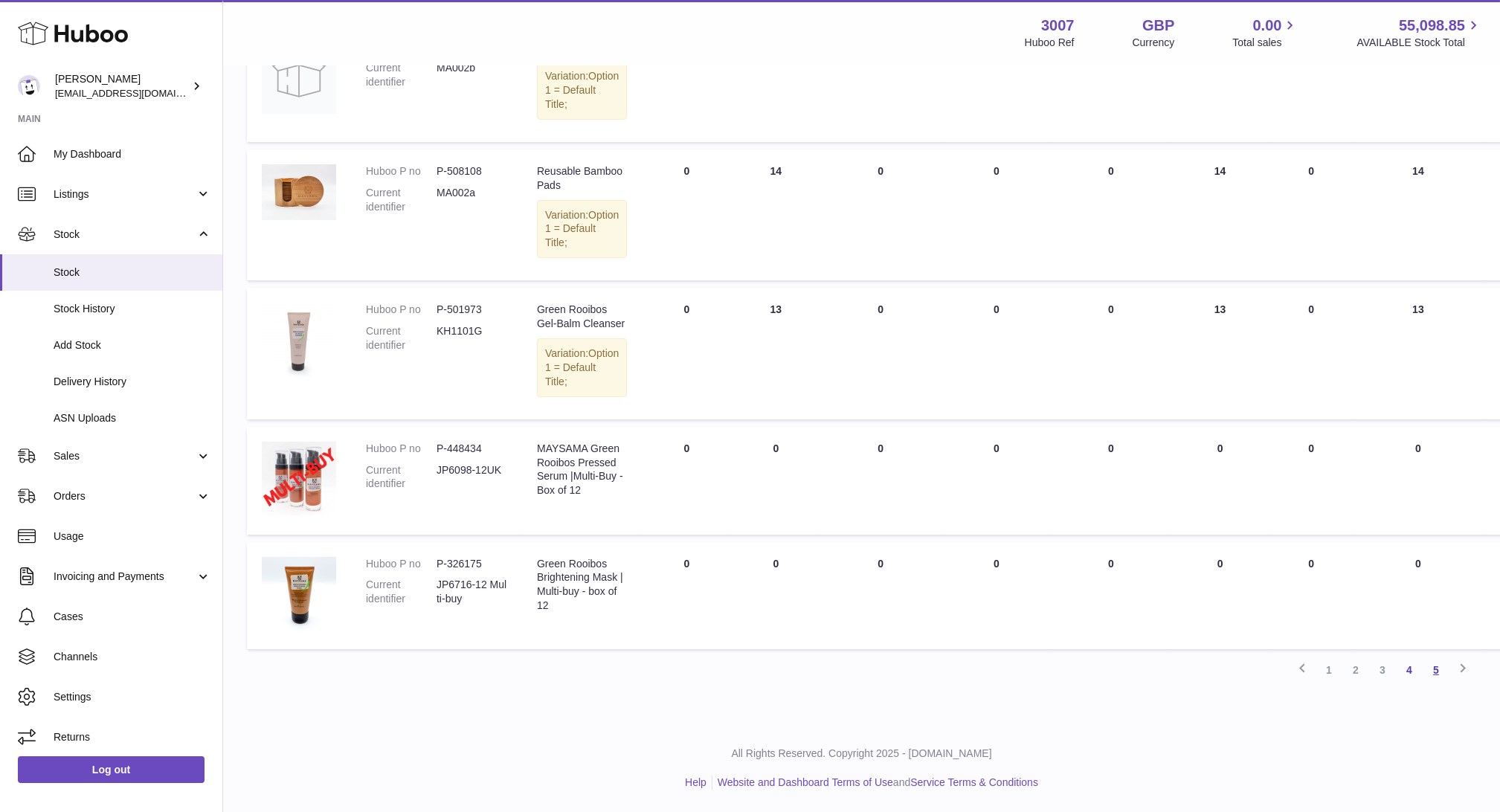
click at [1431, 671] on link "5" at bounding box center [1436, 670] width 26 height 26
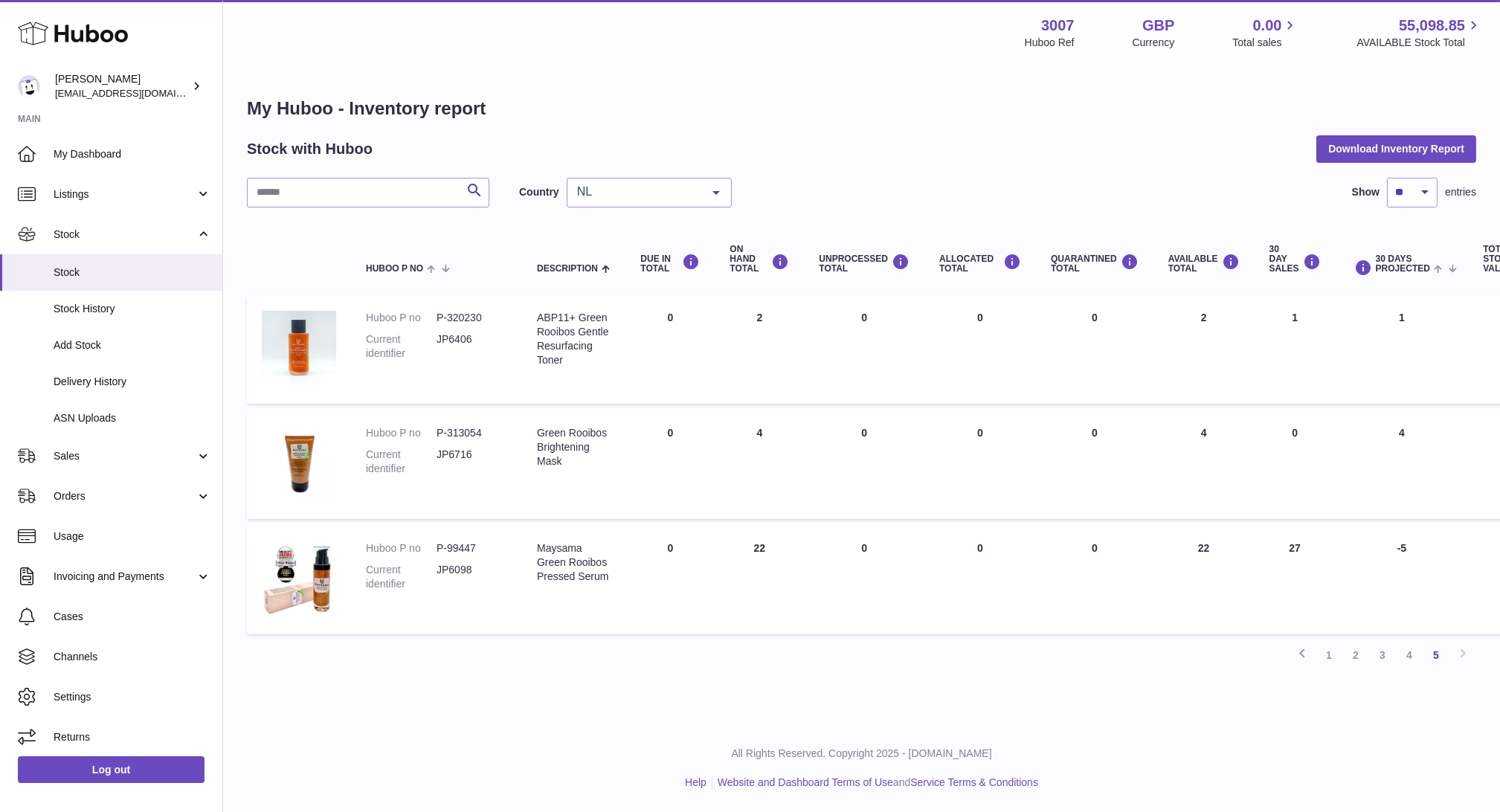
scroll to position [15, 0]
click at [1321, 642] on link "1" at bounding box center [1329, 655] width 26 height 26
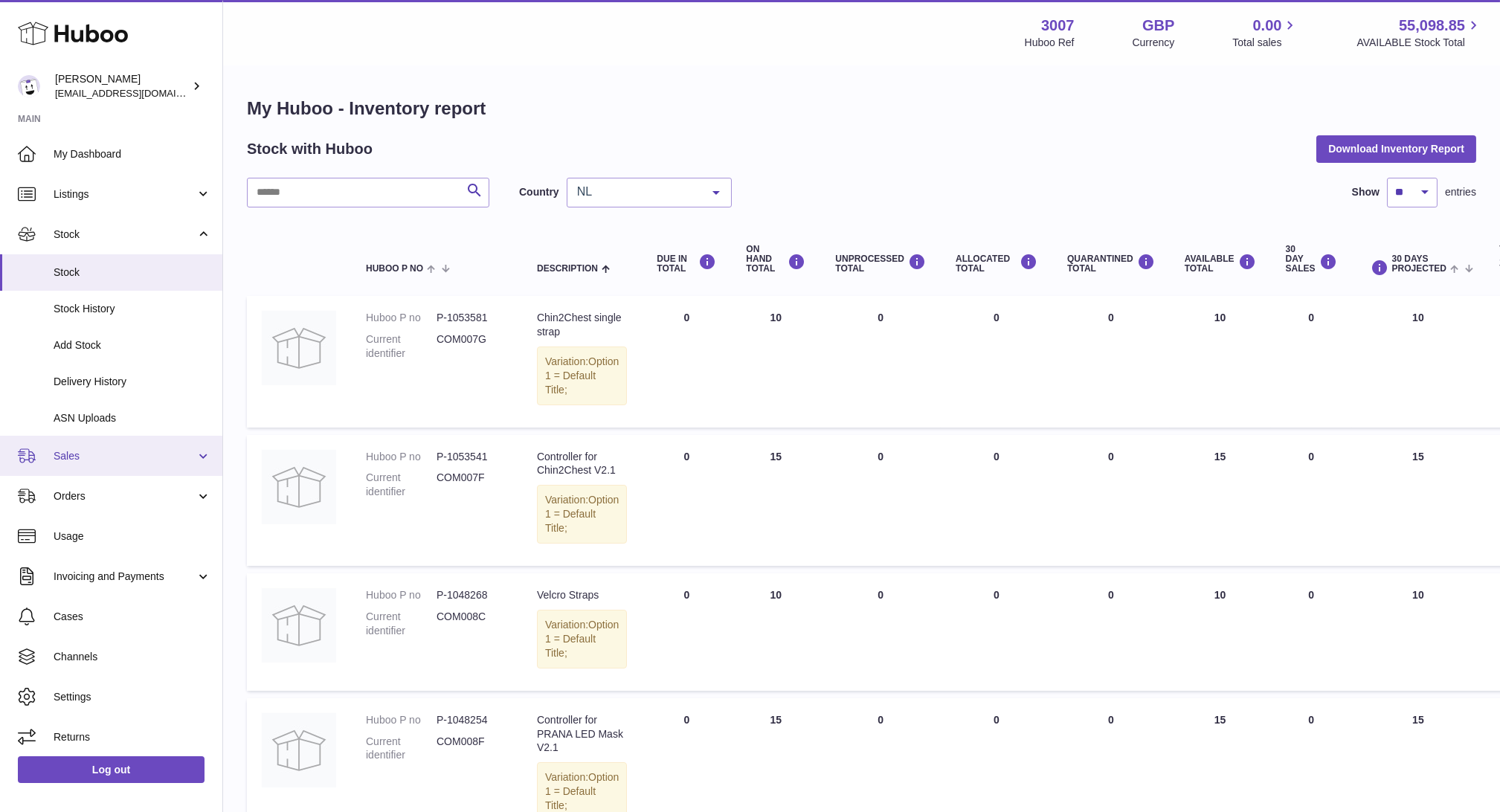
click at [119, 443] on link "Sales" at bounding box center [111, 456] width 223 height 41
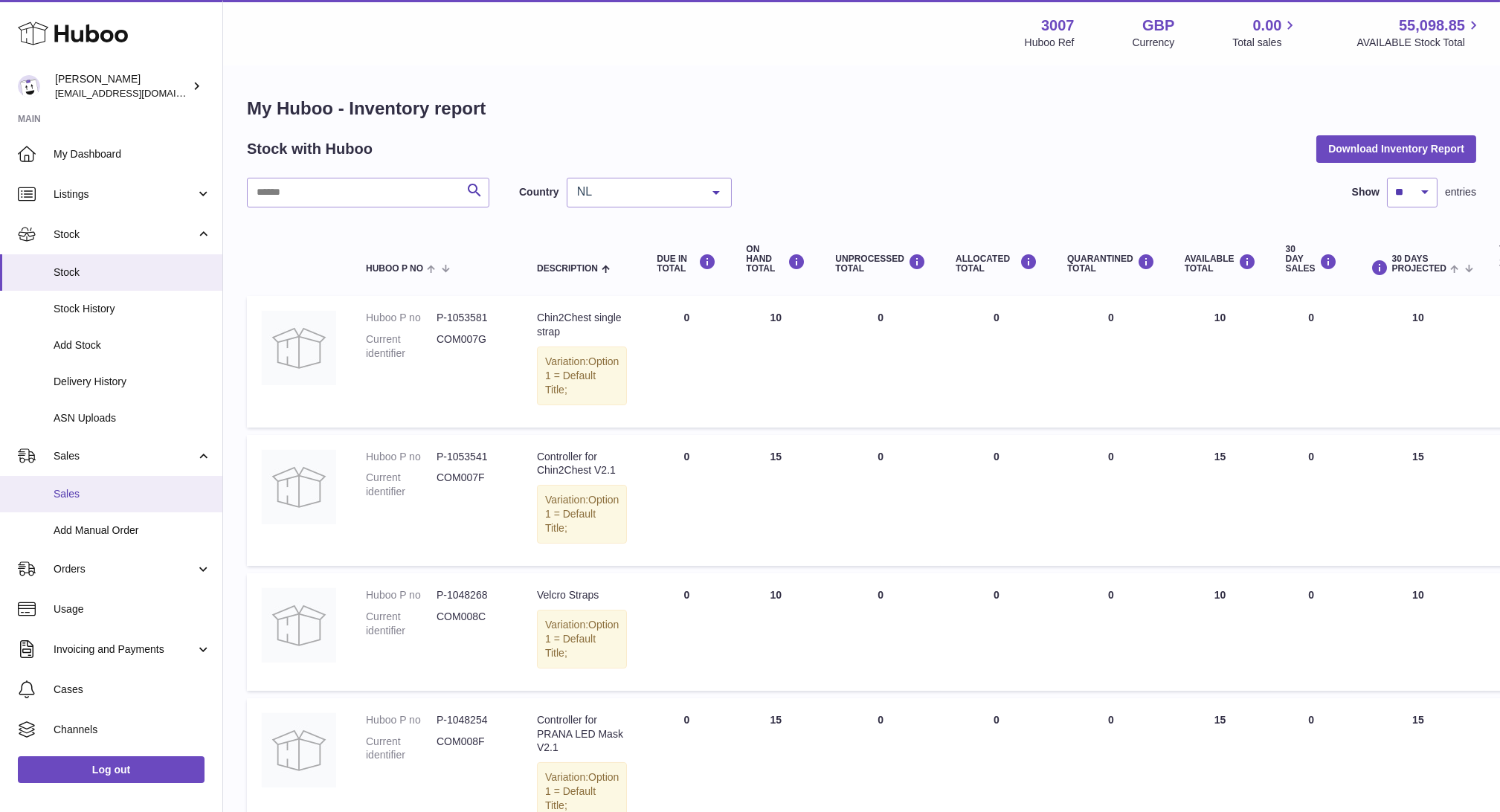
click at [133, 483] on link "Sales" at bounding box center [111, 494] width 223 height 36
